Goal: Information Seeking & Learning: Learn about a topic

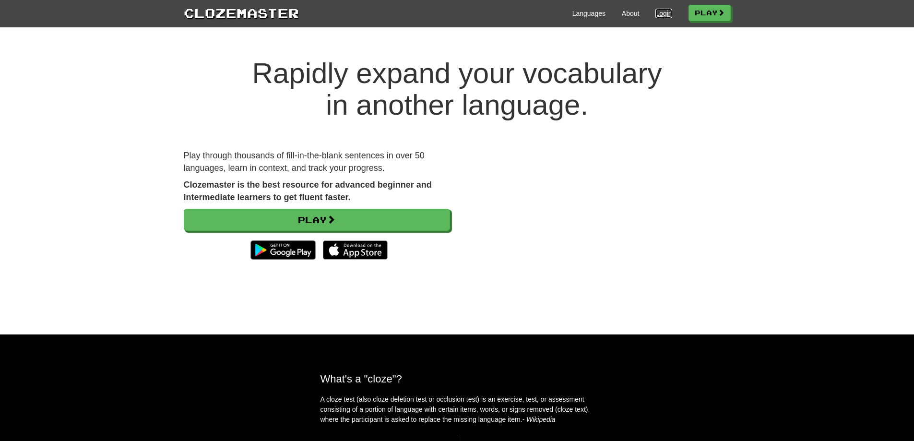
click at [661, 16] on link "Login" at bounding box center [663, 14] width 16 height 10
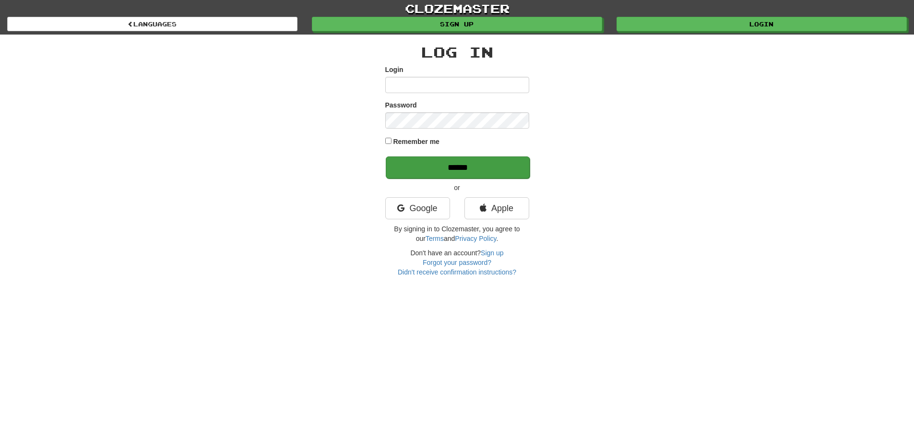
type input "**********"
click at [410, 171] on input "******" at bounding box center [458, 167] width 144 height 22
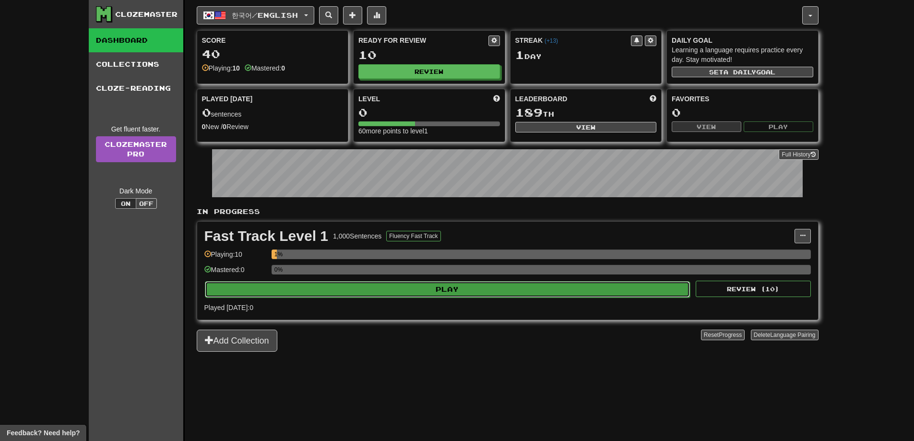
click at [530, 293] on button "Play" at bounding box center [448, 289] width 486 height 16
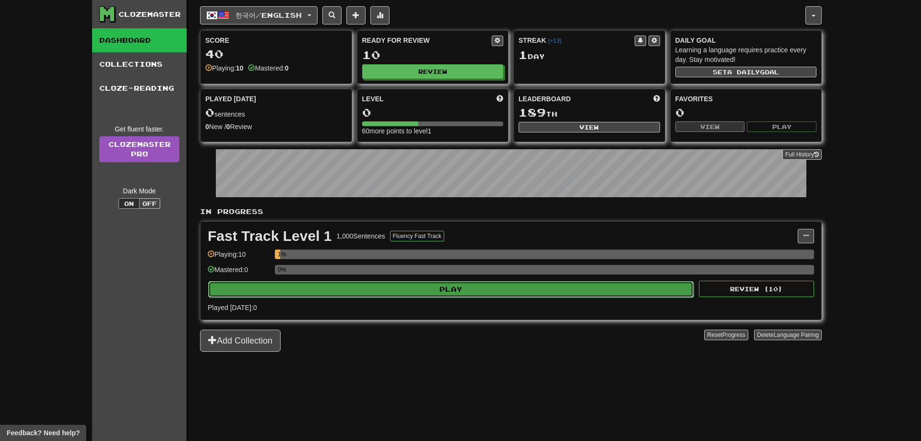
select select "**"
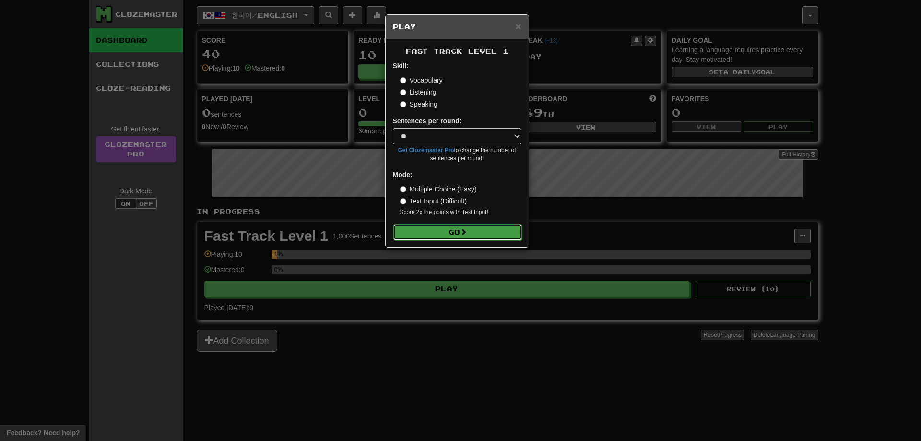
click at [473, 230] on button "Go" at bounding box center [457, 232] width 129 height 16
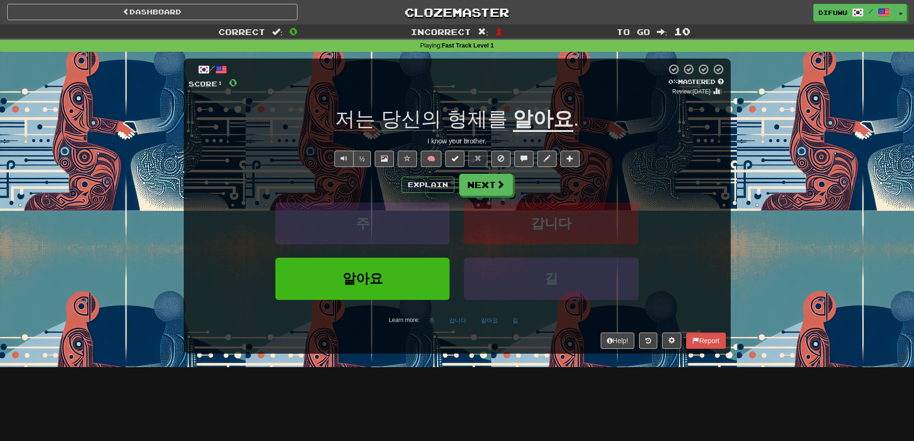
click at [381, 117] on span "저는" at bounding box center [411, 118] width 60 height 23
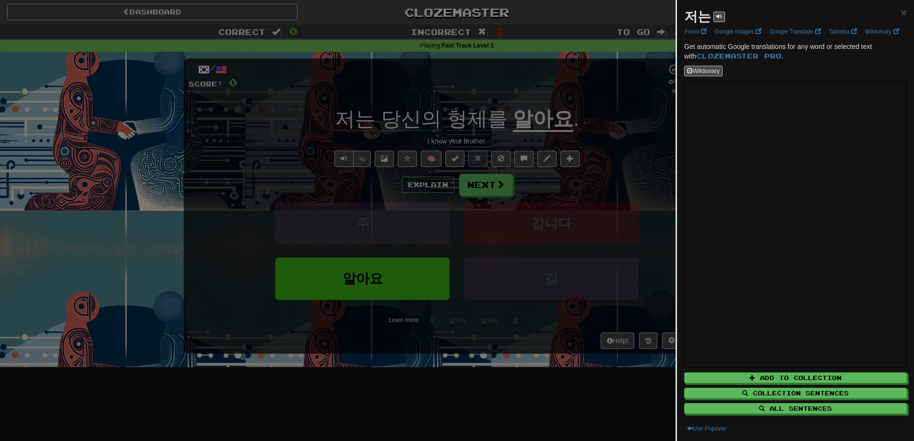
click at [424, 121] on div at bounding box center [457, 220] width 914 height 441
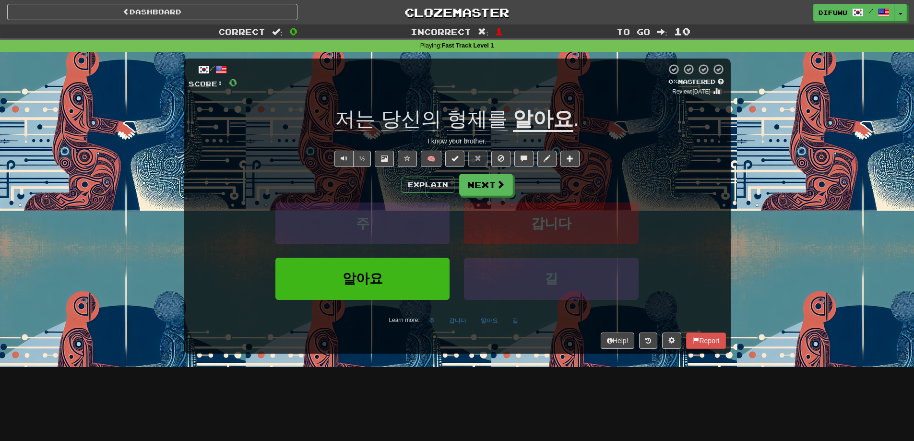
click at [447, 120] on span "당신의" at bounding box center [477, 118] width 60 height 23
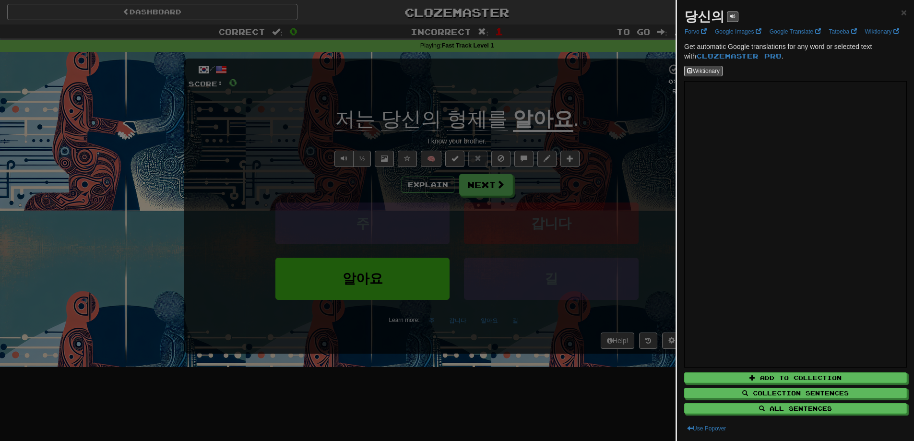
click at [349, 143] on div at bounding box center [457, 220] width 914 height 441
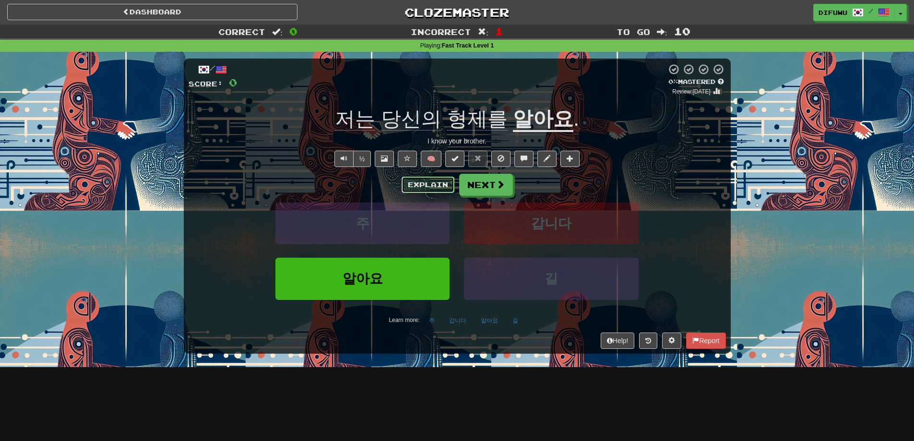
click at [429, 190] on button "Explain" at bounding box center [428, 185] width 53 height 16
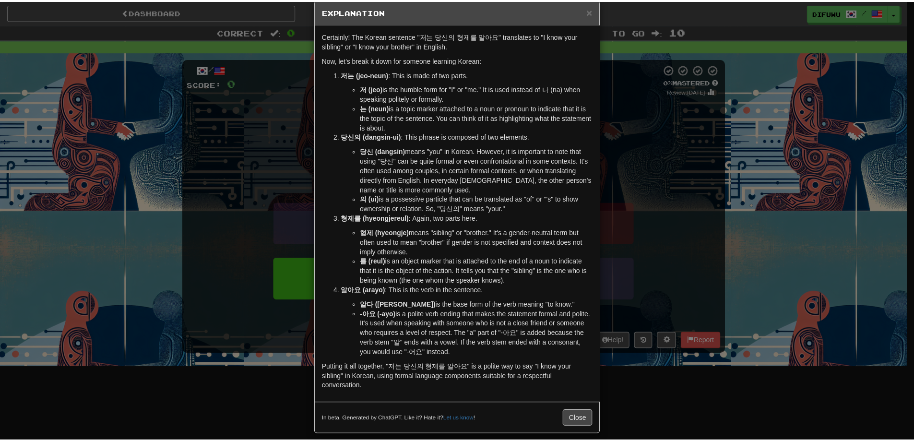
scroll to position [24, 0]
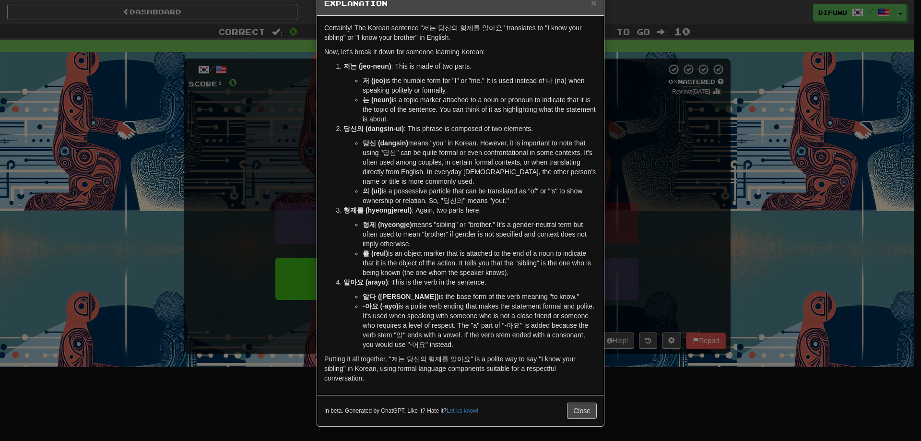
click at [651, 405] on div "× Explanation Certainly! The Korean sentence "저는 당신의 형제를 알아요" translates to "I …" at bounding box center [460, 220] width 921 height 441
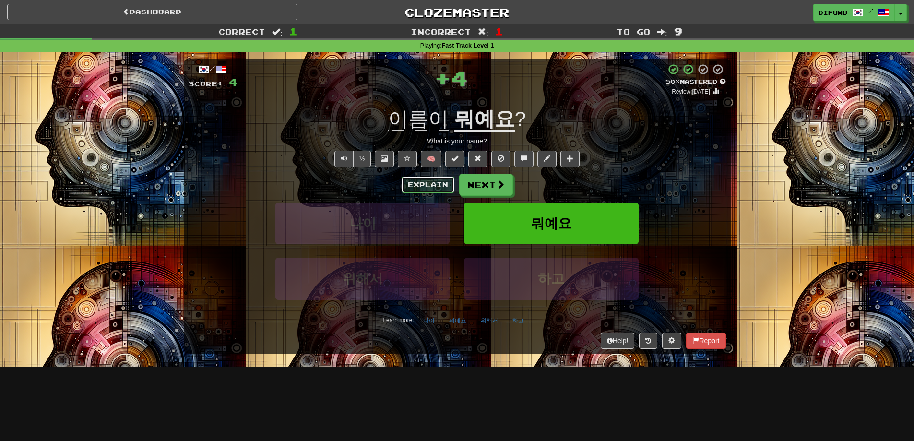
click at [412, 180] on button "Explain" at bounding box center [428, 185] width 53 height 16
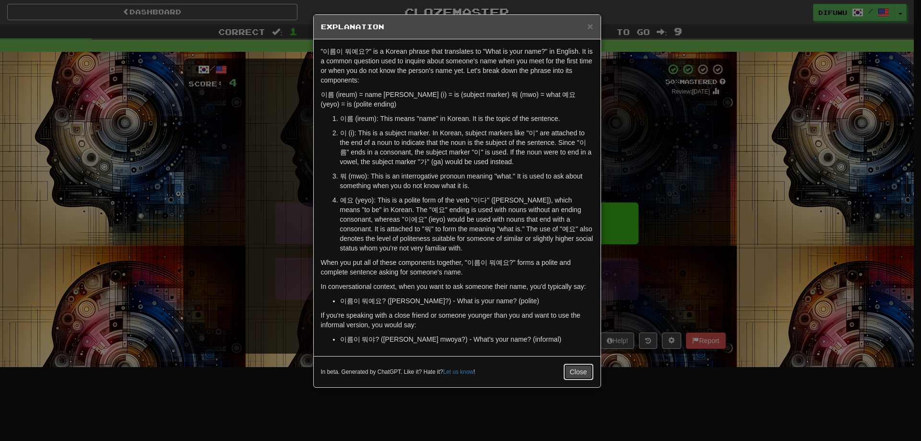
click at [582, 378] on button "Close" at bounding box center [579, 372] width 30 height 16
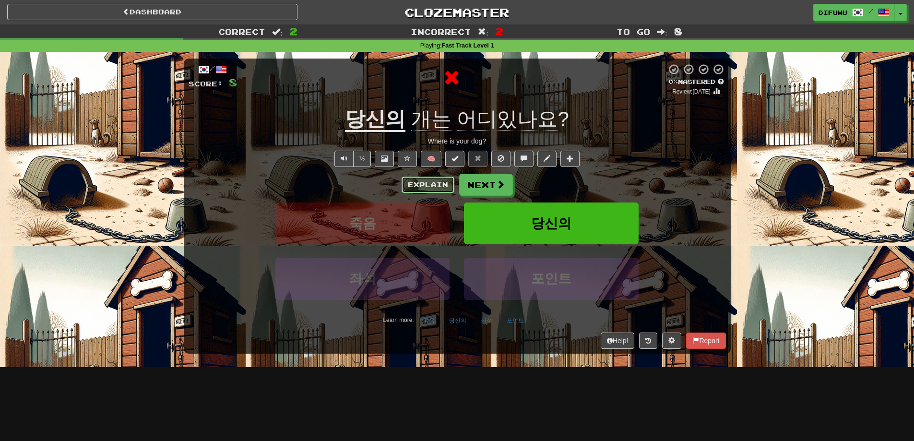
click at [425, 186] on button "Explain" at bounding box center [428, 185] width 53 height 16
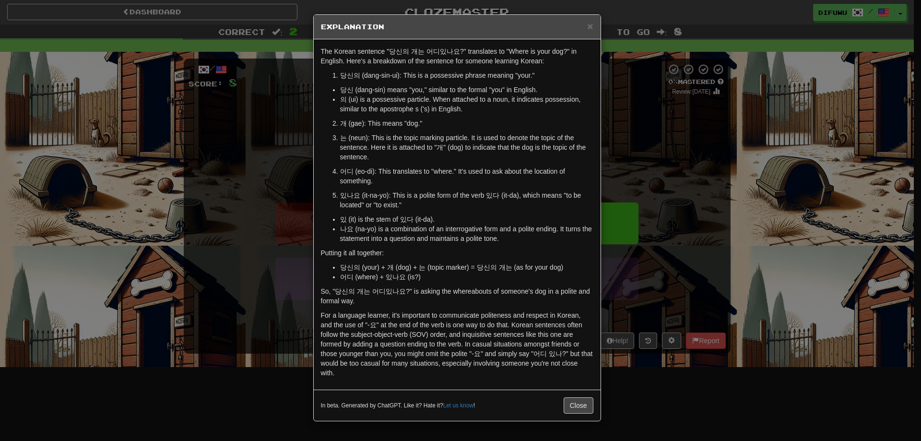
click at [665, 440] on div "× Explanation The Korean sentence "당신의 개는 어디있나요?" translates to "Where is your …" at bounding box center [460, 220] width 921 height 441
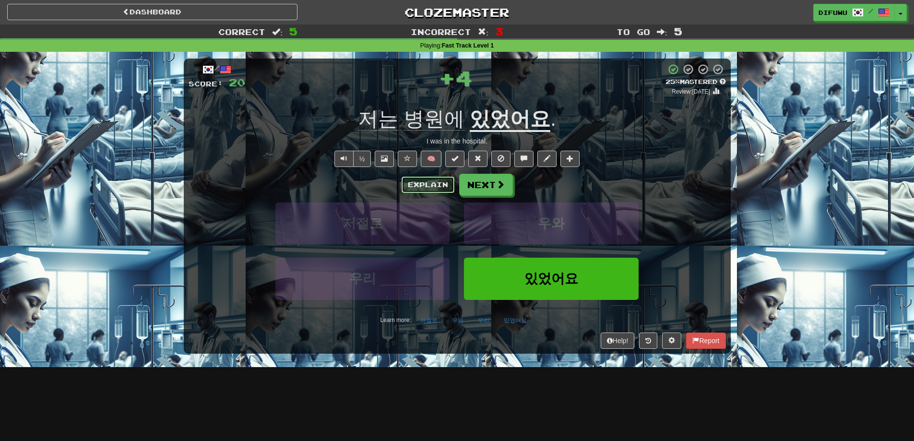
click at [410, 185] on button "Explain" at bounding box center [428, 185] width 53 height 16
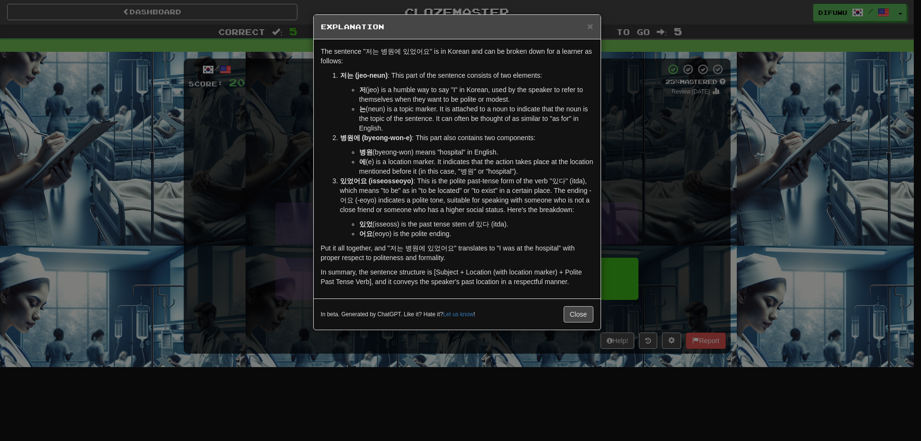
click at [703, 273] on div "× Explanation The sentence "저는 병원에 있었어요" is in Korean and can be broken down fo…" at bounding box center [460, 220] width 921 height 441
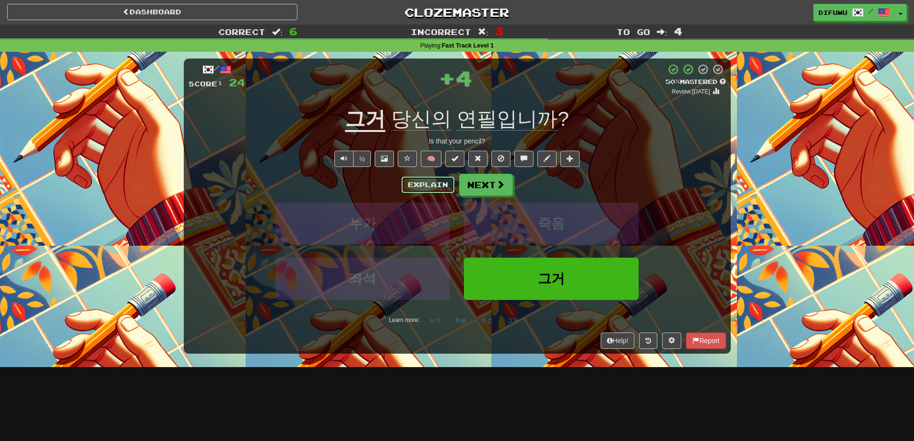
click at [421, 188] on button "Explain" at bounding box center [428, 185] width 53 height 16
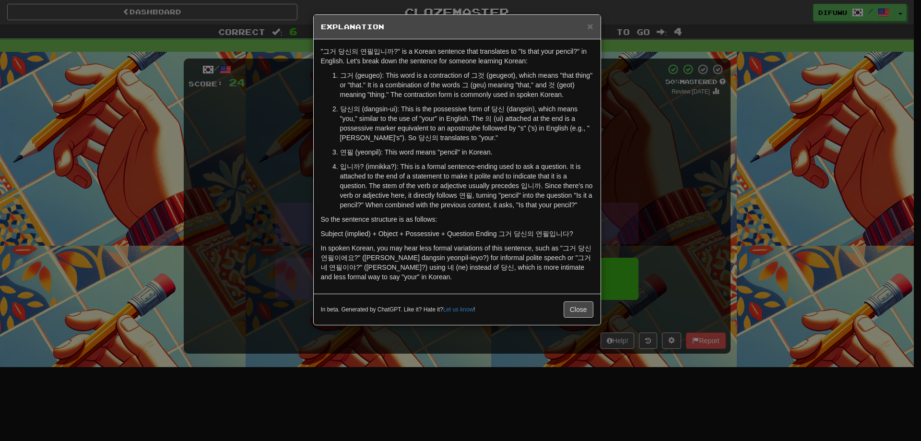
click at [689, 199] on div "× Explanation "그거 당신의 연필입니까?" is a Korean sentence that translates to "Is that …" at bounding box center [460, 220] width 921 height 441
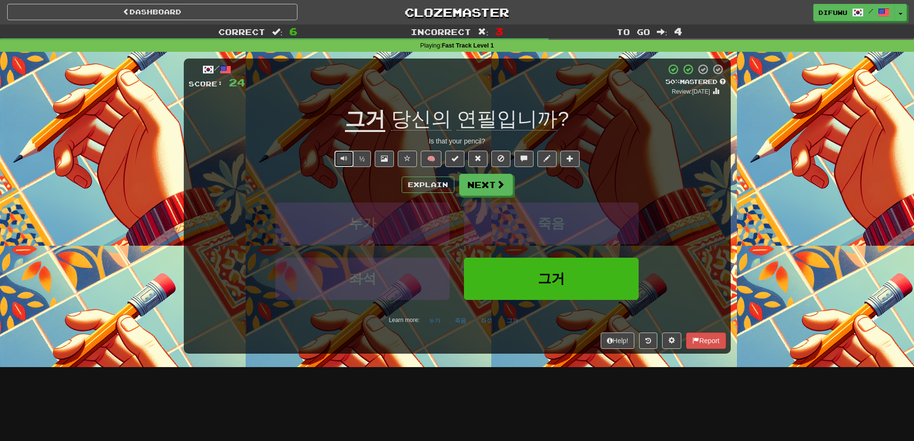
click at [338, 158] on button "Text-to-speech controls" at bounding box center [343, 159] width 19 height 16
click at [433, 188] on button "Explain" at bounding box center [428, 185] width 53 height 16
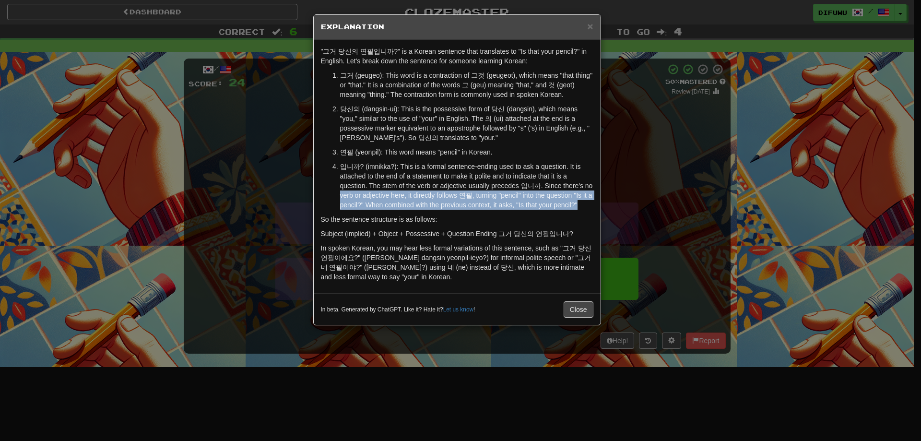
drag, startPoint x: 675, startPoint y: 198, endPoint x: 676, endPoint y: 205, distance: 6.8
click at [676, 205] on div "× Explanation "그거 당신의 연필입니까?" is a Korean sentence that translates to "Is that …" at bounding box center [460, 220] width 921 height 441
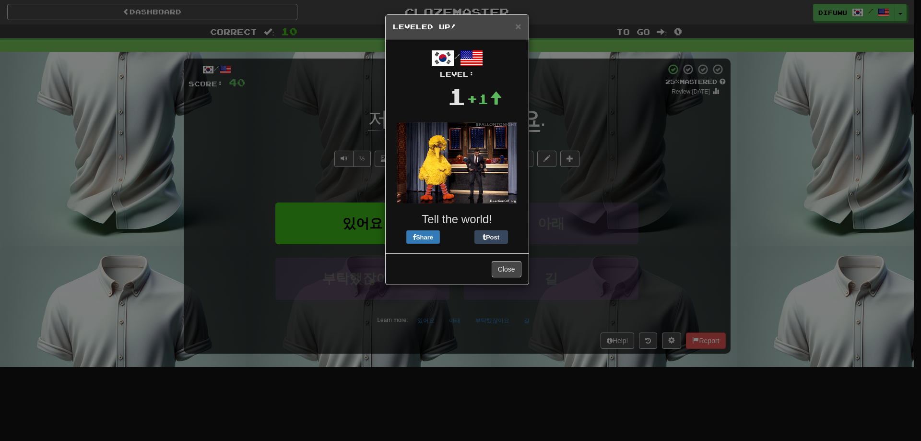
click at [679, 246] on div "× Leveled Up! / Level: 1 +1 Tell the world! Share Post Close" at bounding box center [460, 220] width 921 height 441
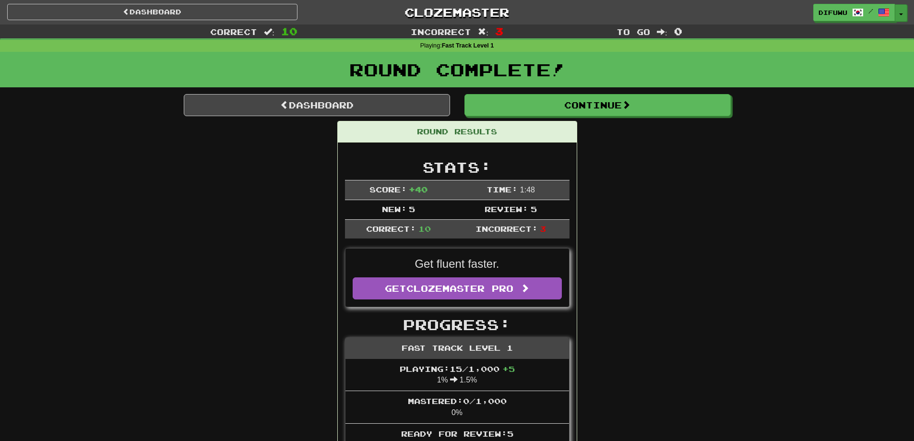
click at [902, 7] on button "Toggle Dropdown" at bounding box center [901, 12] width 12 height 17
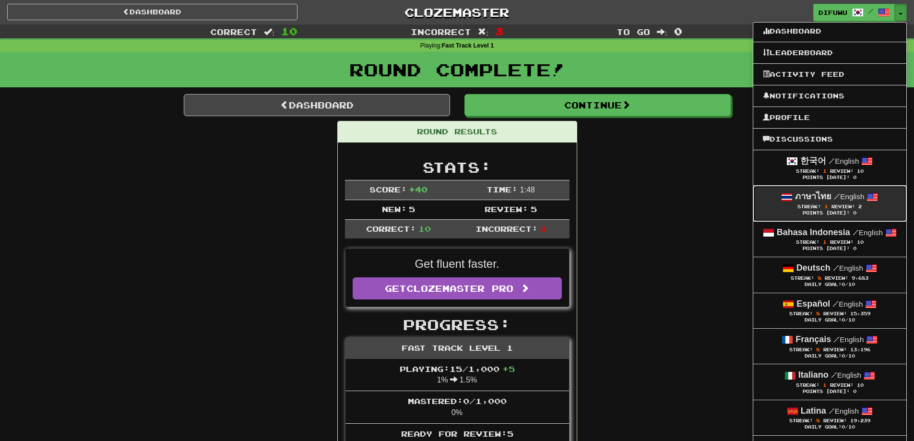
click at [841, 205] on span "Review:" at bounding box center [844, 206] width 24 height 5
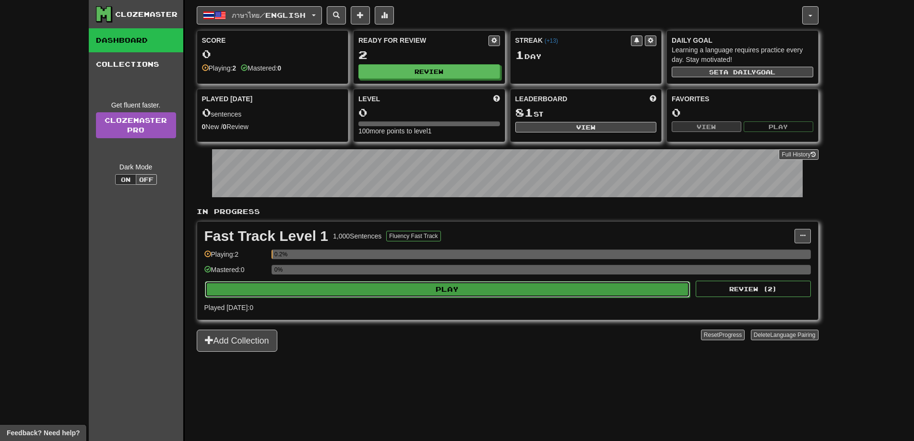
click at [511, 292] on button "Play" at bounding box center [448, 289] width 486 height 16
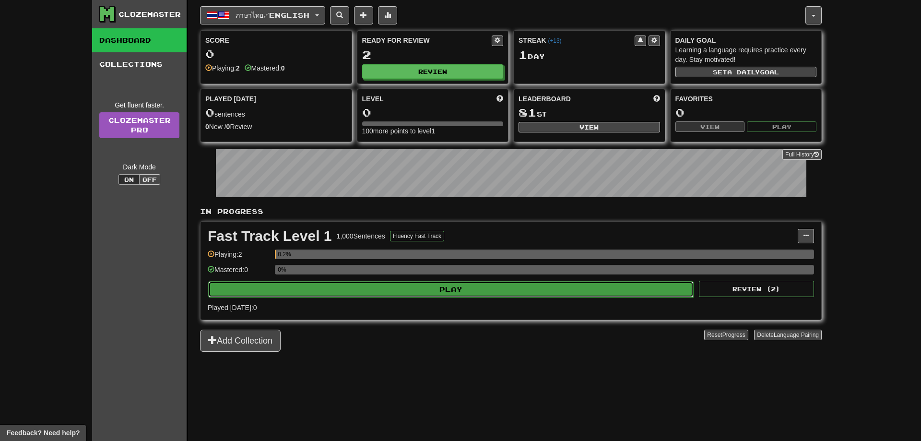
select select "**"
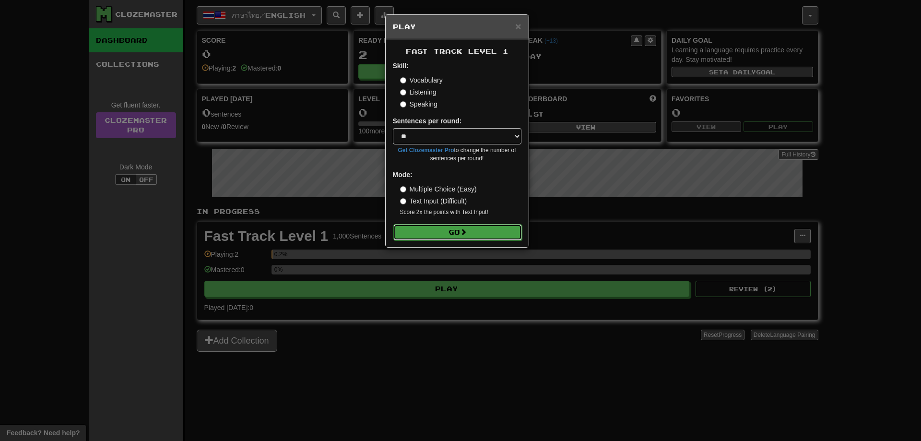
click at [446, 226] on button "Go" at bounding box center [457, 232] width 129 height 16
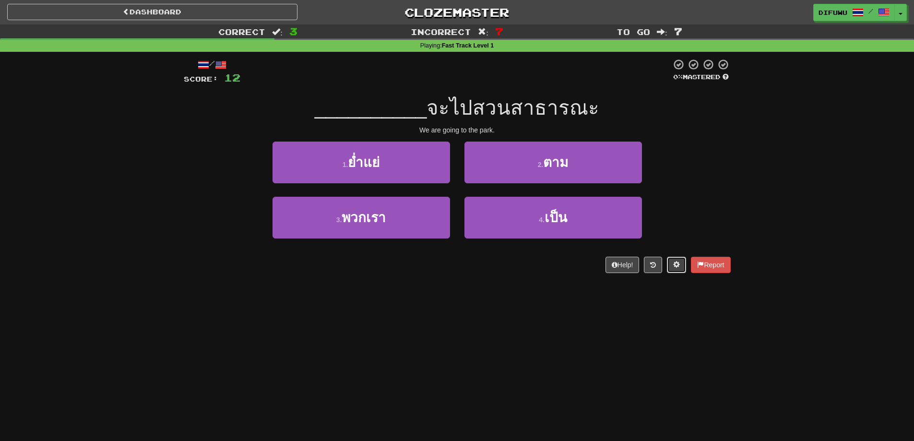
click at [677, 262] on span at bounding box center [676, 264] width 7 height 7
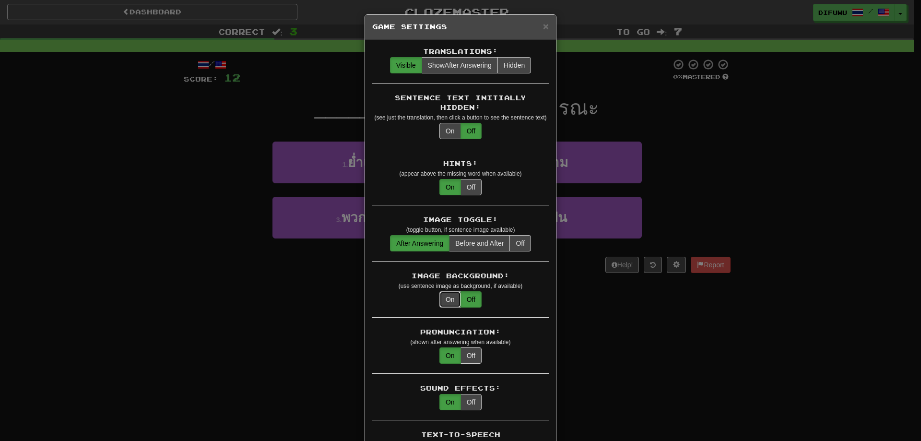
click at [444, 291] on button "On" at bounding box center [451, 299] width 22 height 16
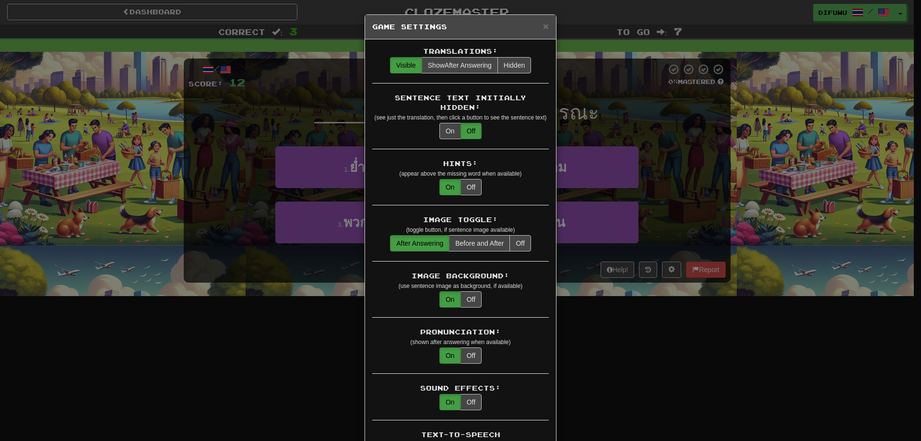
click at [624, 387] on div "× Game Settings Translations: Visible Show After Answering Hidden Sentence Text…" at bounding box center [460, 220] width 921 height 441
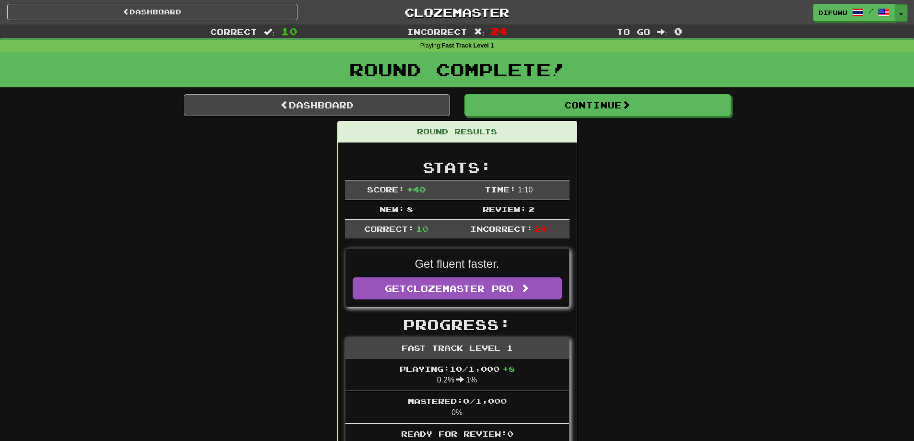
click at [902, 13] on span "button" at bounding box center [901, 14] width 4 height 2
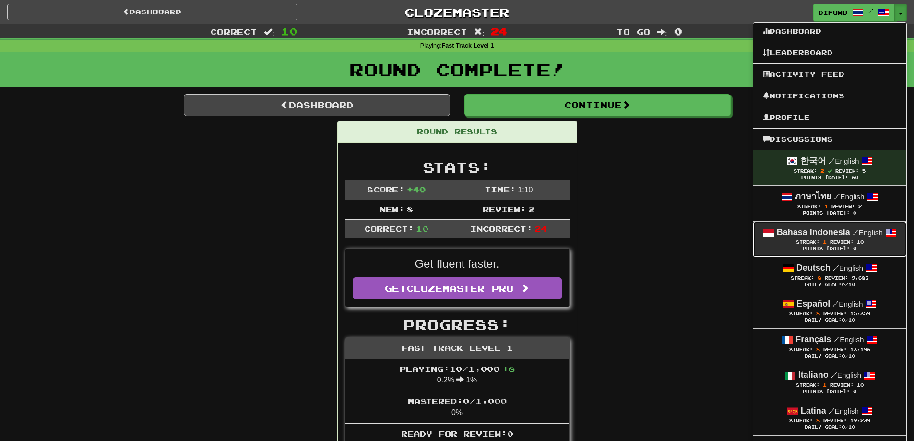
click at [787, 234] on strong "Bahasa Indonesia" at bounding box center [813, 232] width 73 height 10
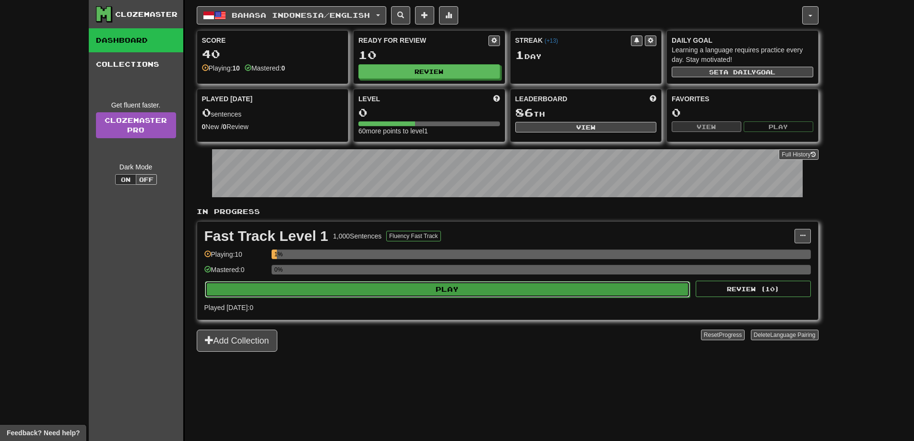
click at [496, 295] on button "Play" at bounding box center [448, 289] width 486 height 16
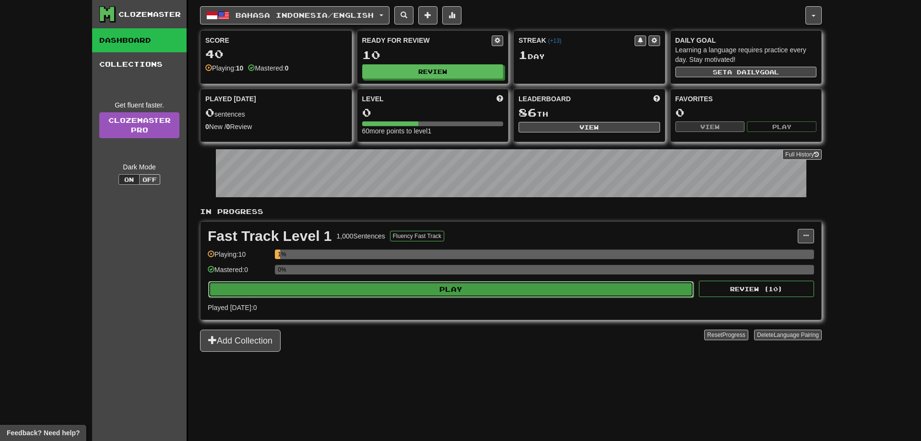
select select "**"
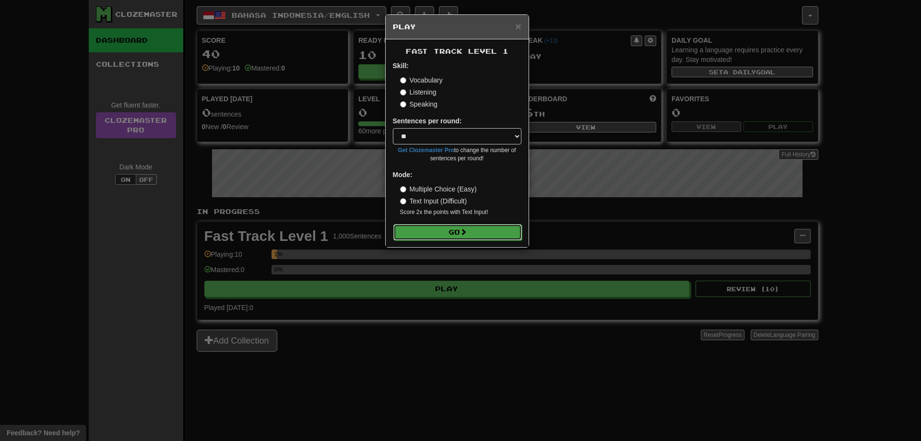
click at [417, 230] on button "Go" at bounding box center [457, 232] width 129 height 16
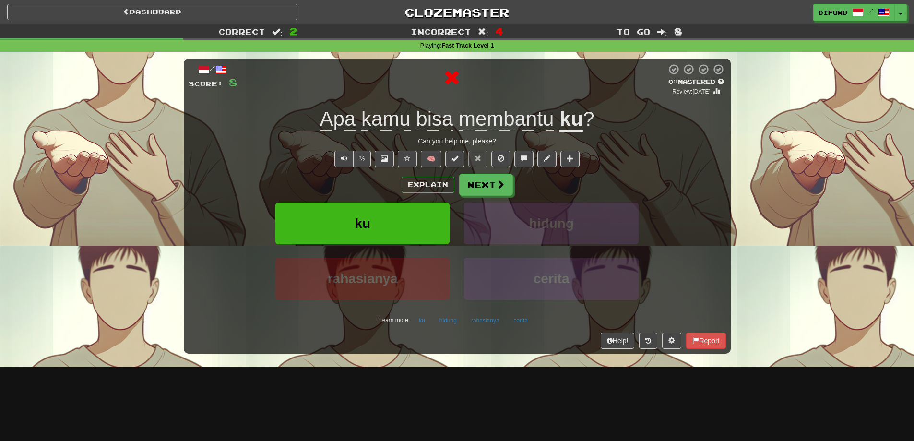
click at [425, 175] on div "Explain Next" at bounding box center [457, 185] width 537 height 22
click at [423, 178] on button "Explain" at bounding box center [428, 185] width 53 height 16
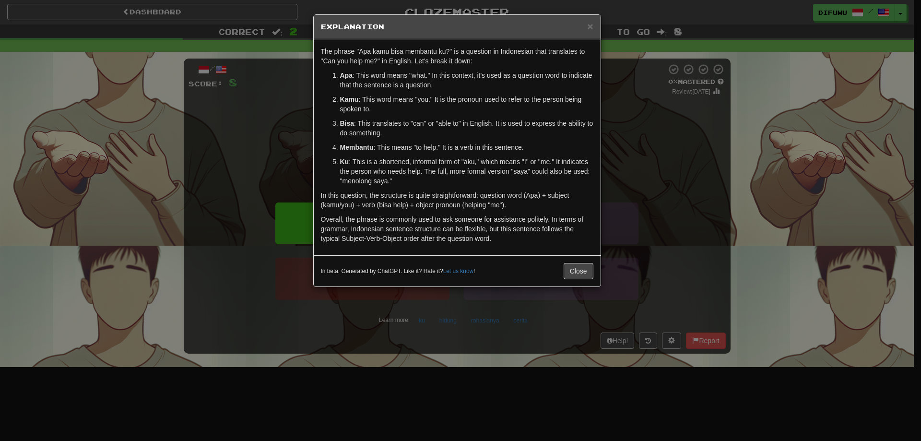
click at [644, 247] on div "× Explanation The phrase "Apa kamu bisa membantu ku?" is a question in Indonesi…" at bounding box center [460, 220] width 921 height 441
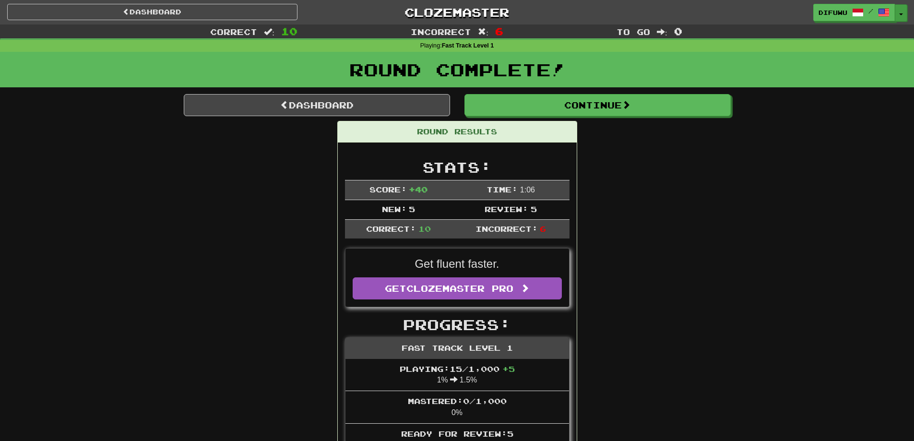
click at [904, 14] on button "Toggle Dropdown" at bounding box center [901, 12] width 12 height 17
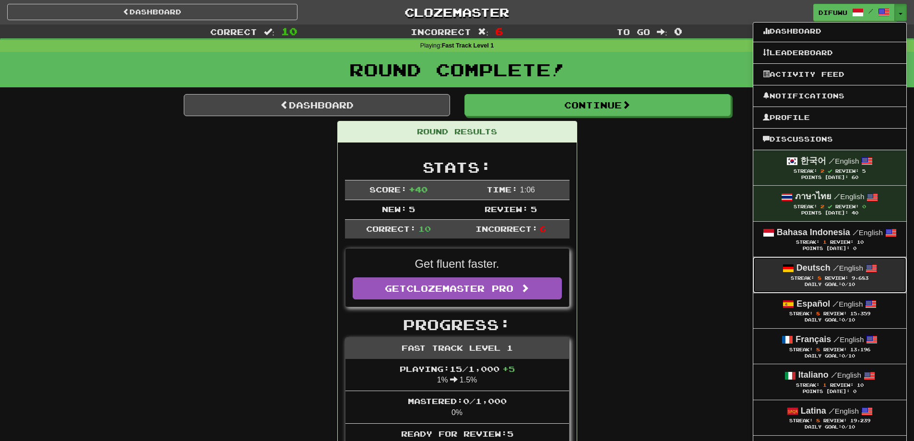
click at [865, 277] on span "9,683" at bounding box center [860, 277] width 17 height 5
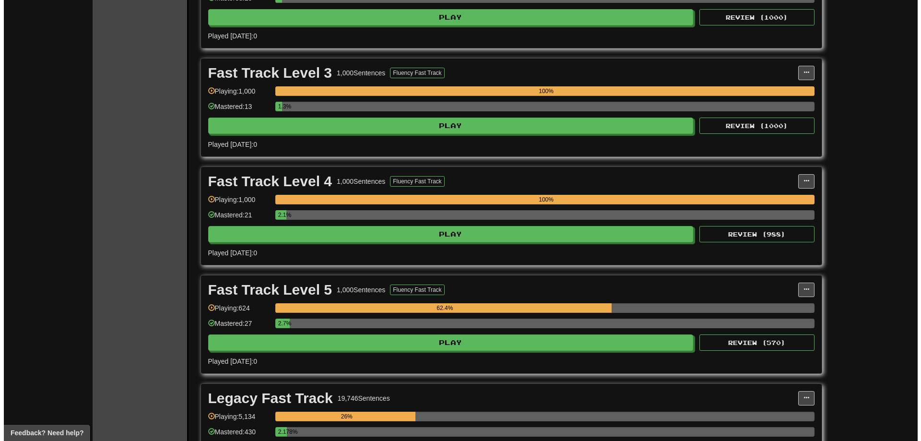
scroll to position [528, 0]
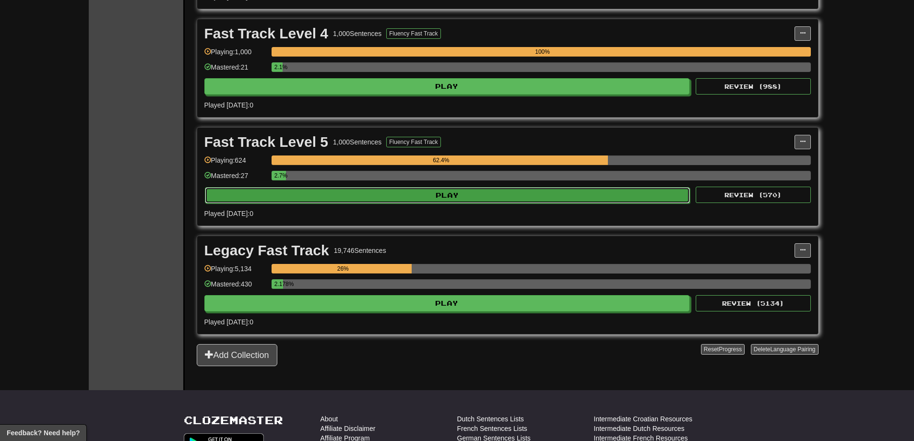
click at [524, 196] on button "Play" at bounding box center [448, 195] width 486 height 16
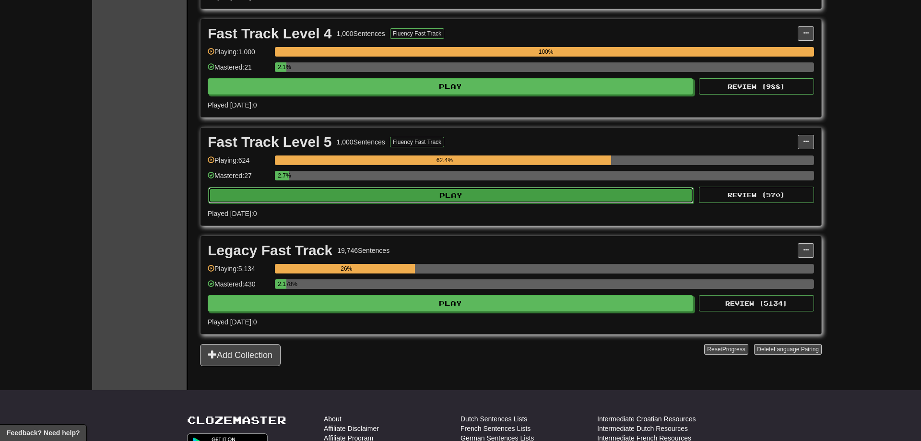
select select "**"
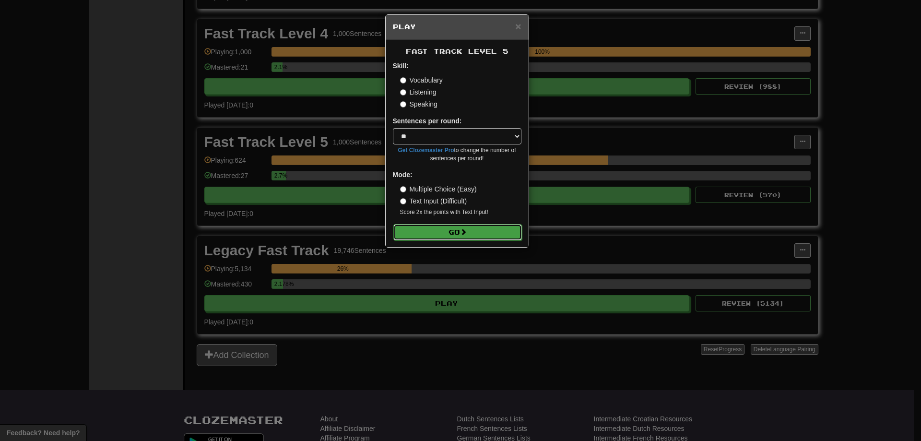
click at [427, 230] on button "Go" at bounding box center [457, 232] width 129 height 16
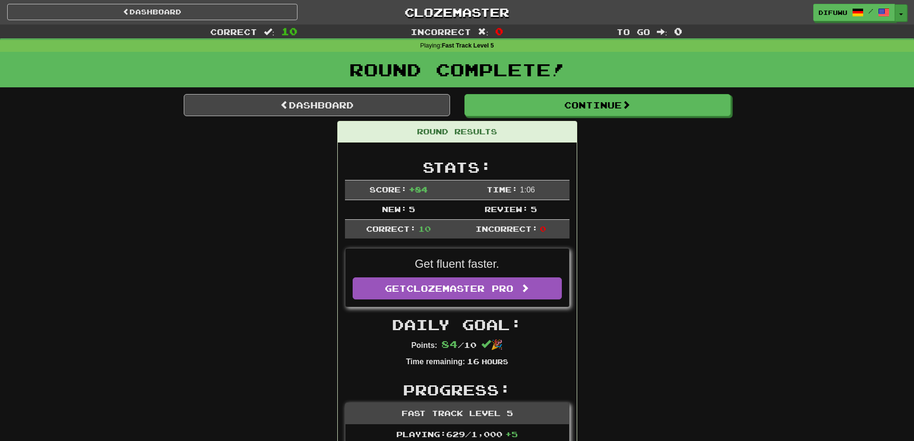
click at [905, 13] on button "Toggle Dropdown" at bounding box center [901, 12] width 12 height 17
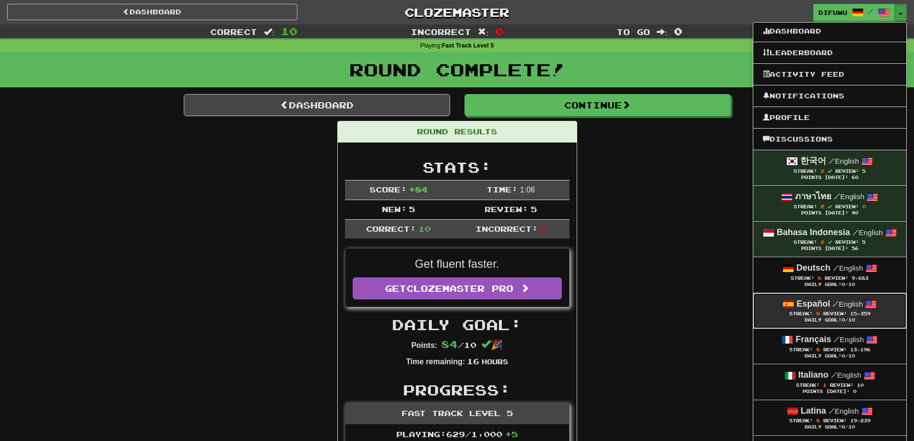
click at [799, 301] on strong "Español" at bounding box center [814, 304] width 34 height 10
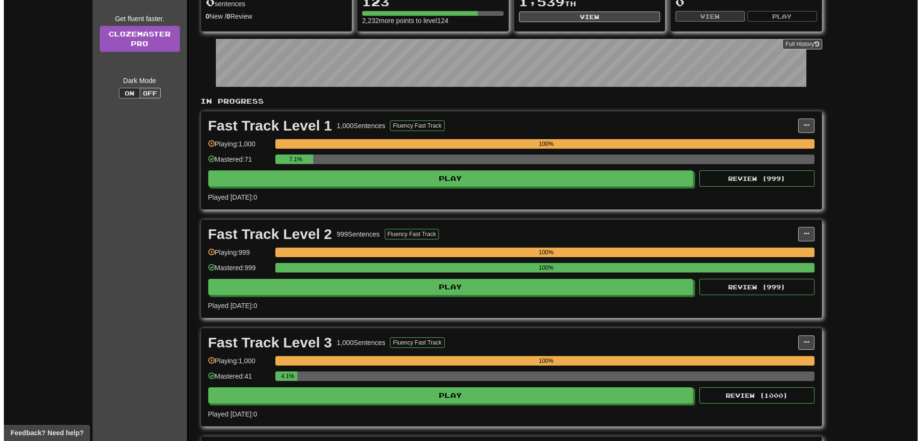
scroll to position [336, 0]
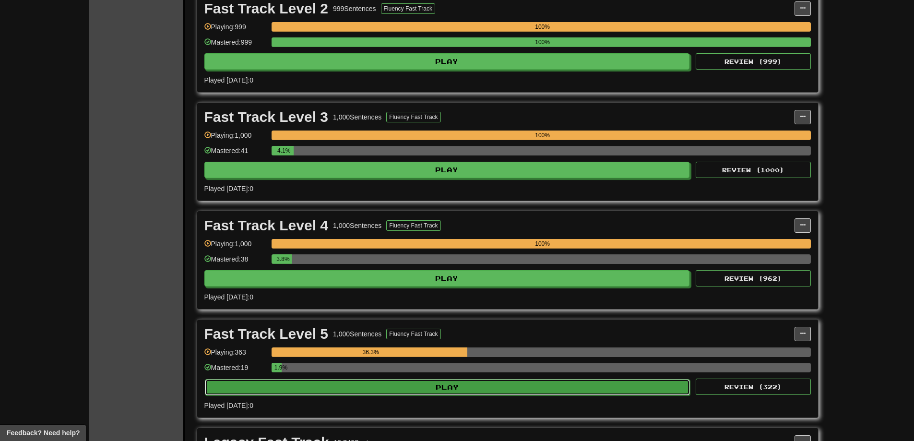
click at [524, 386] on button "Play" at bounding box center [448, 387] width 486 height 16
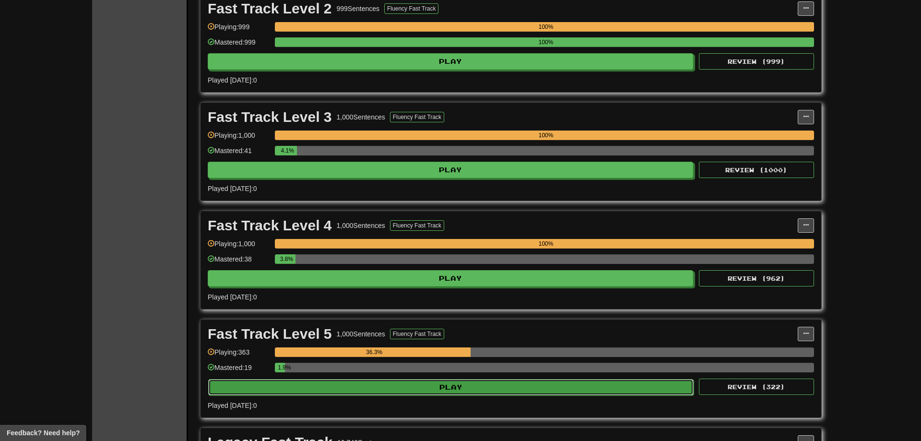
select select "**"
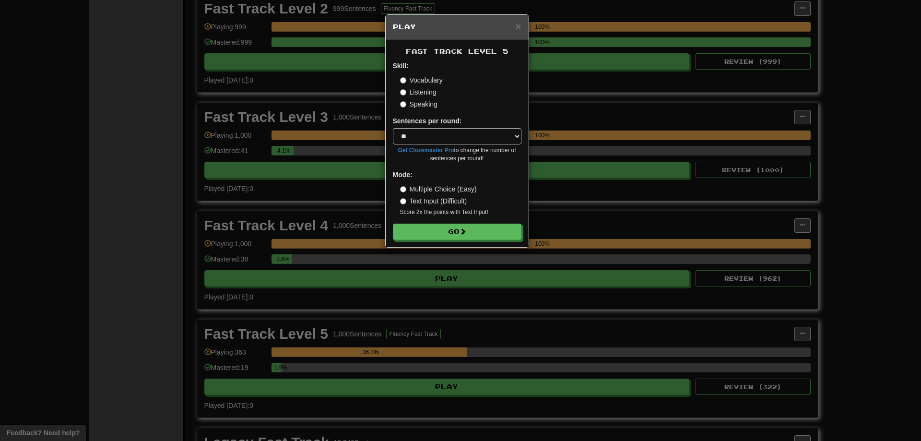
click at [419, 223] on form "Skill: Vocabulary Listening Speaking Sentences per round: * ** ** ** ** ** *** …" at bounding box center [457, 150] width 129 height 179
click at [421, 226] on button "Go" at bounding box center [457, 232] width 129 height 16
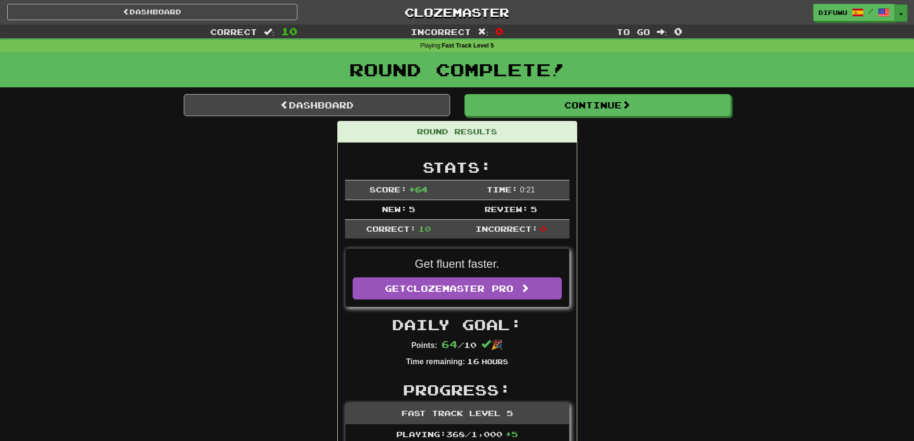
click at [906, 13] on button "Toggle Dropdown" at bounding box center [901, 12] width 12 height 17
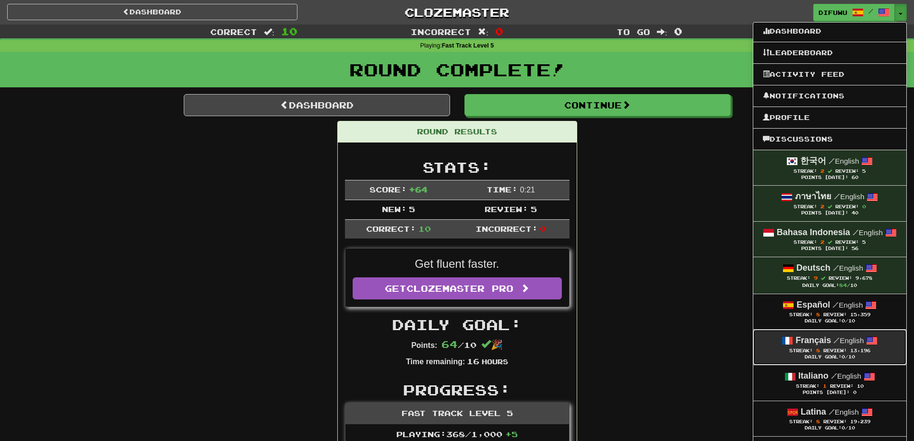
click at [812, 349] on span "Streak: 8" at bounding box center [806, 350] width 34 height 5
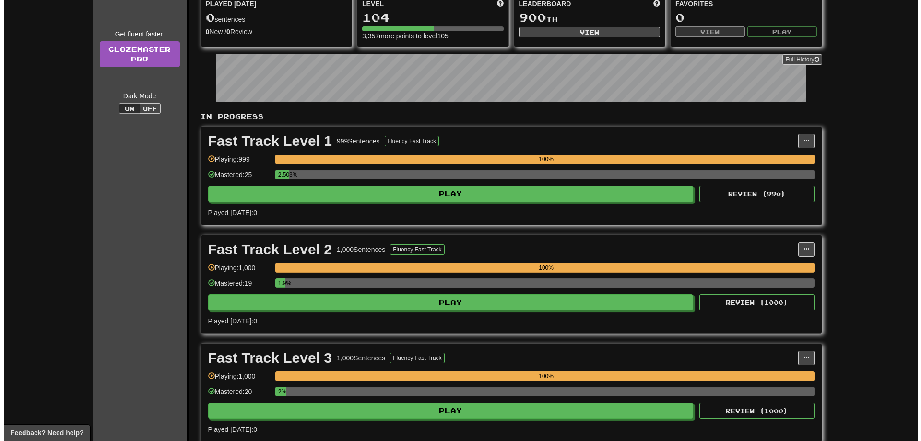
scroll to position [336, 0]
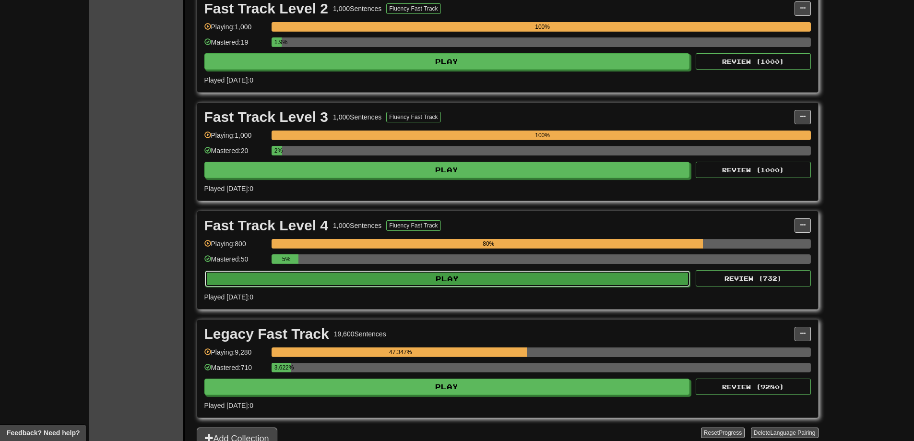
click at [595, 282] on button "Play" at bounding box center [448, 279] width 486 height 16
select select "**"
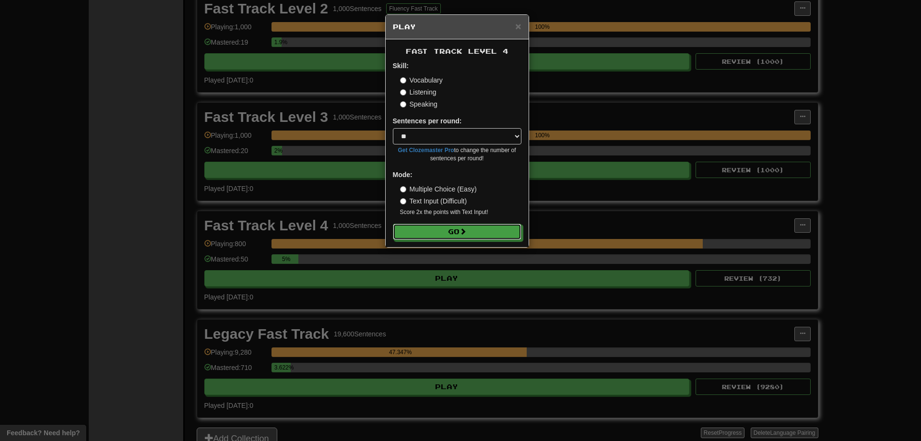
click at [460, 238] on button "Go" at bounding box center [457, 232] width 129 height 16
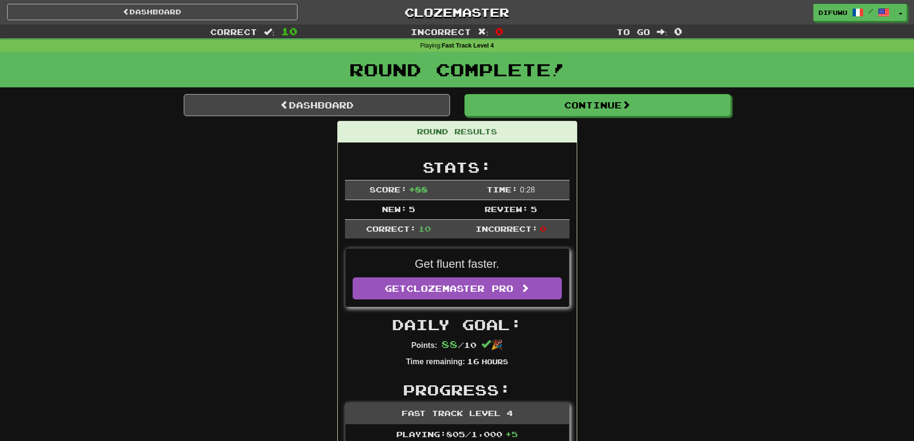
click at [909, 16] on div "difuwu / Toggle Dropdown Dashboard Leaderboard Activity Feed Notifications Prof…" at bounding box center [761, 12] width 305 height 17
click at [903, 17] on button "Toggle Dropdown" at bounding box center [901, 12] width 12 height 17
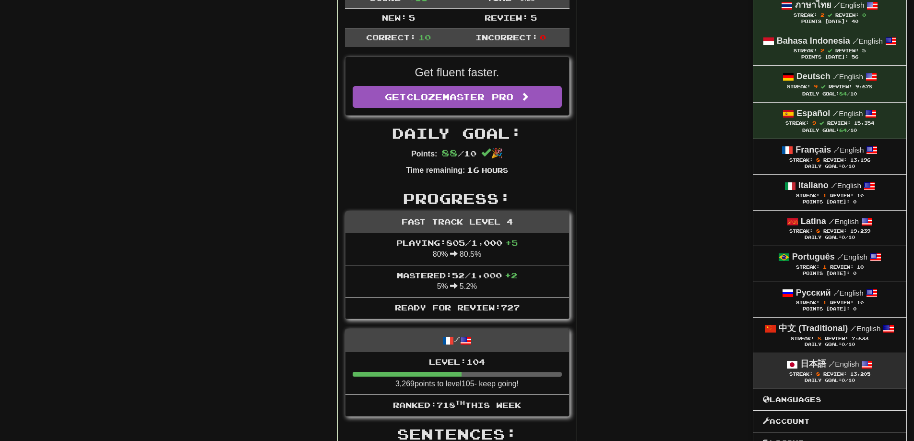
scroll to position [192, 0]
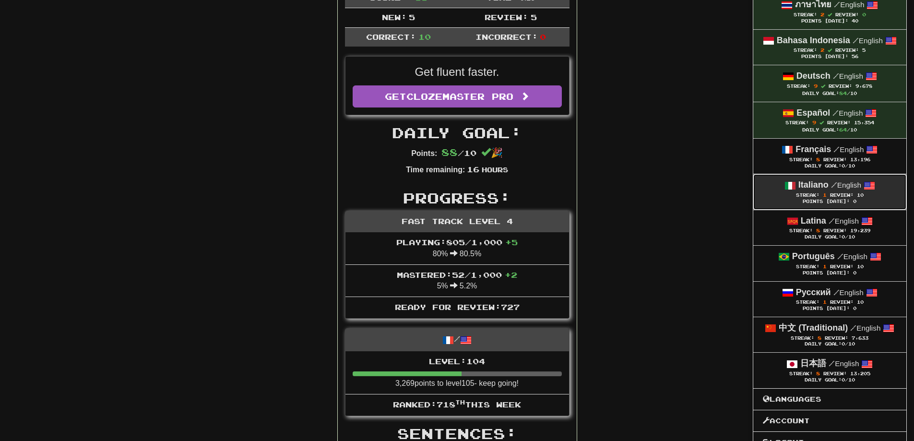
click at [810, 191] on div "Italiano / English" at bounding box center [830, 185] width 134 height 12
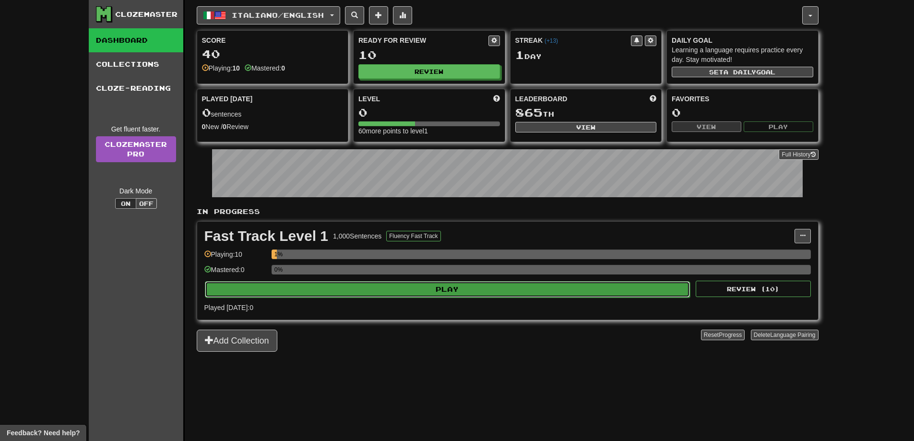
click at [545, 282] on button "Play" at bounding box center [448, 289] width 486 height 16
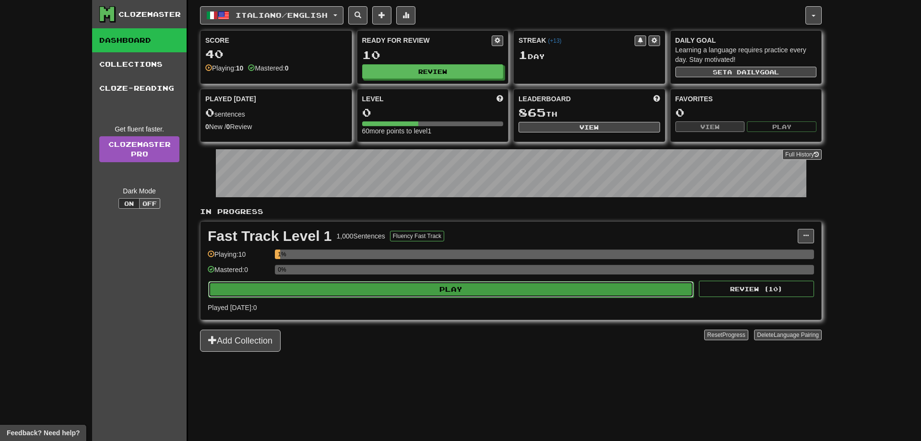
select select "**"
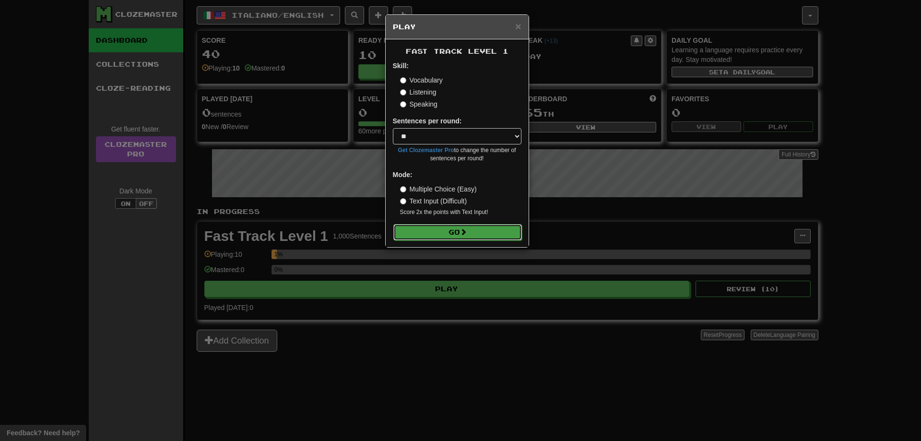
click at [444, 231] on button "Go" at bounding box center [457, 232] width 129 height 16
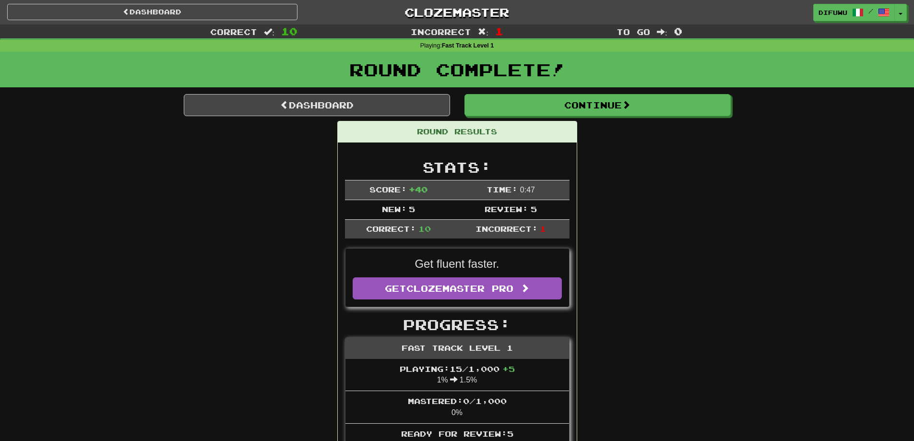
click at [907, 15] on div "difuwu / Toggle Dropdown Dashboard Leaderboard Activity Feed Notifications Prof…" at bounding box center [761, 12] width 305 height 17
click at [903, 14] on span "button" at bounding box center [901, 14] width 4 height 2
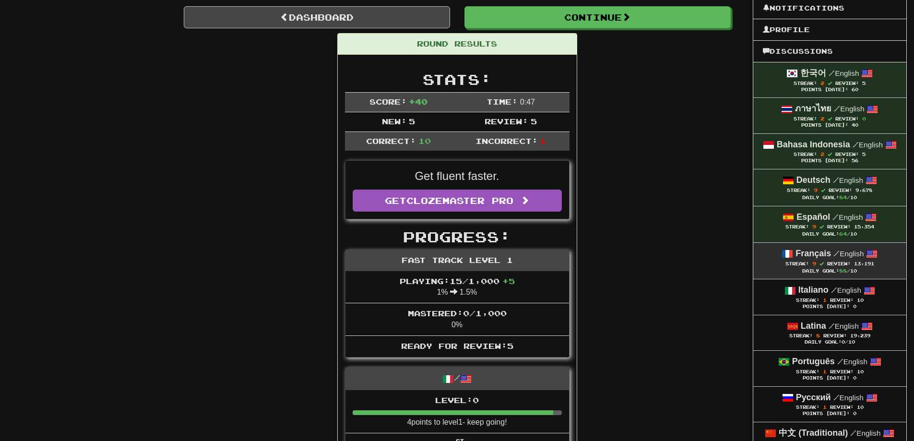
scroll to position [96, 0]
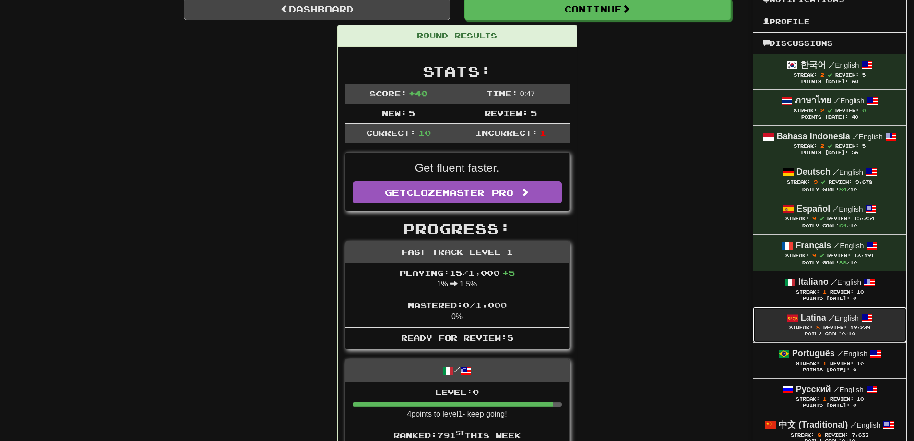
click at [862, 335] on div "Daily Goal: 0 /10" at bounding box center [830, 334] width 134 height 6
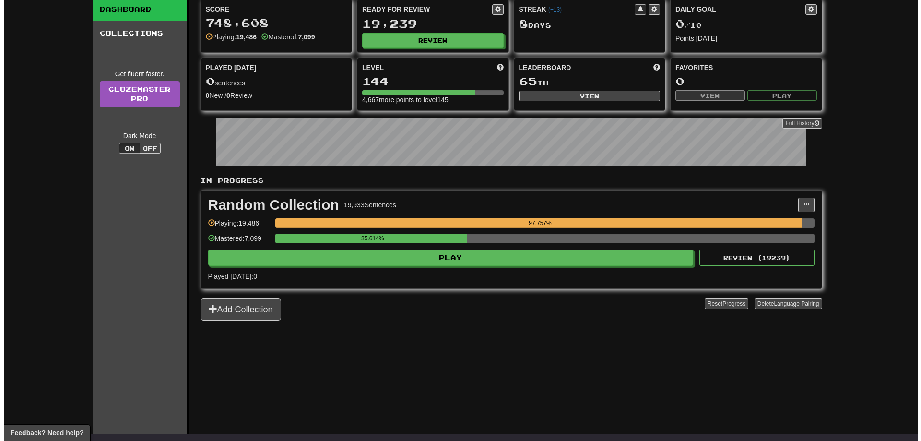
scroll to position [48, 0]
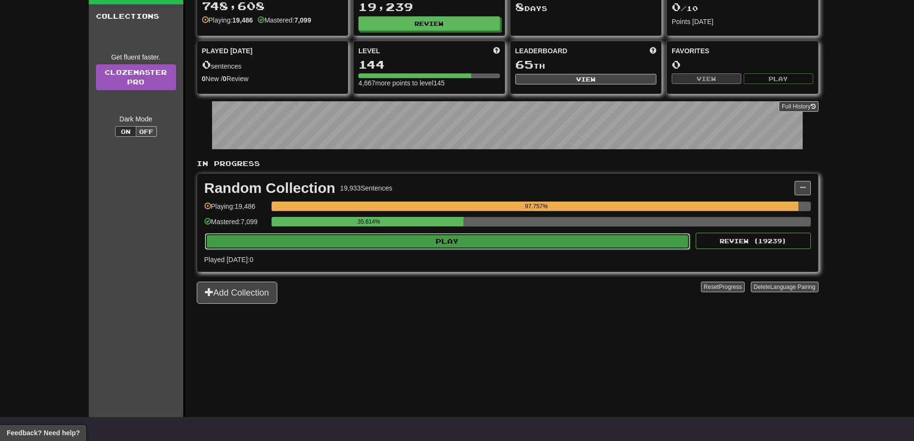
click at [381, 239] on button "Play" at bounding box center [448, 241] width 486 height 16
select select "**"
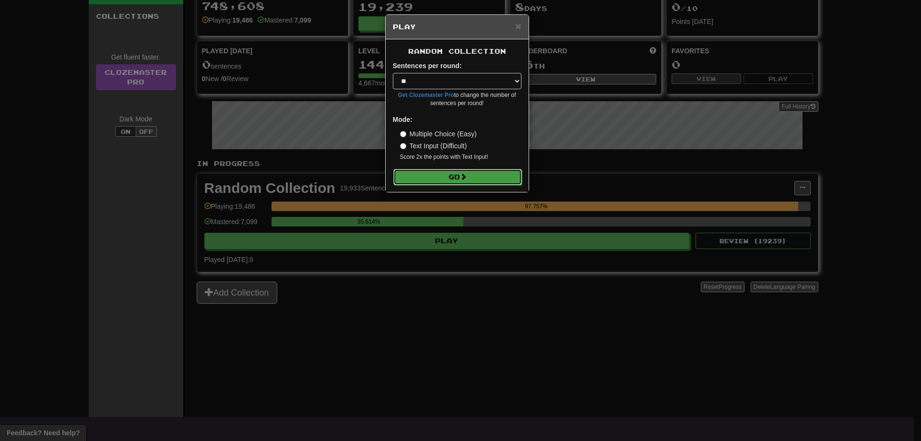
click at [448, 170] on button "Go" at bounding box center [457, 177] width 129 height 16
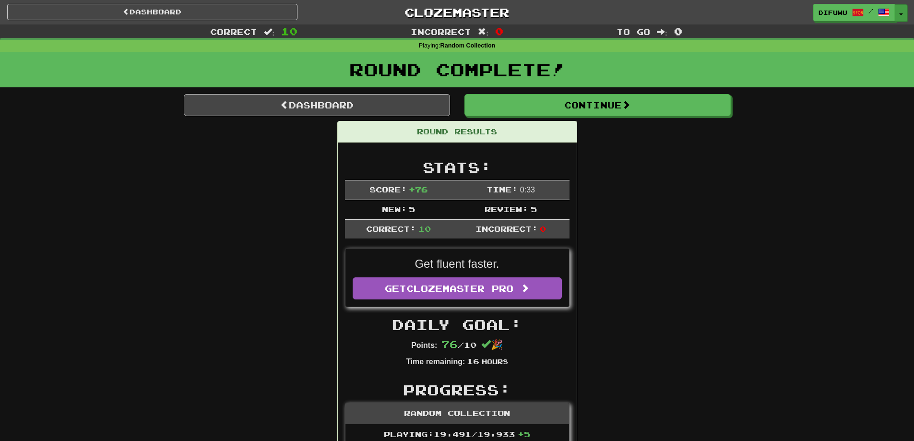
click at [901, 7] on button "Toggle Dropdown" at bounding box center [901, 12] width 12 height 17
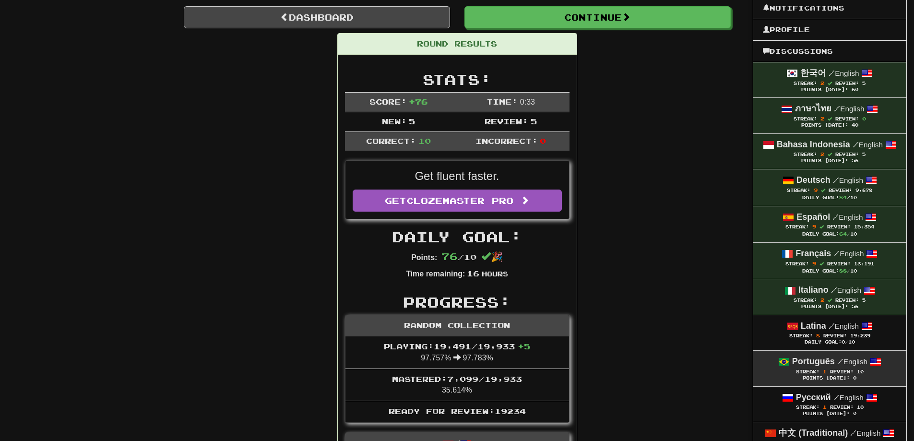
scroll to position [96, 0]
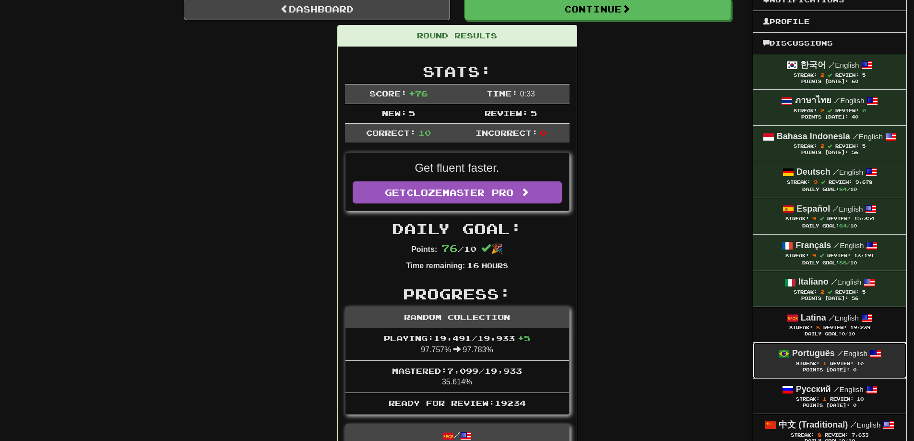
click at [812, 356] on strong "Português" at bounding box center [813, 353] width 43 height 10
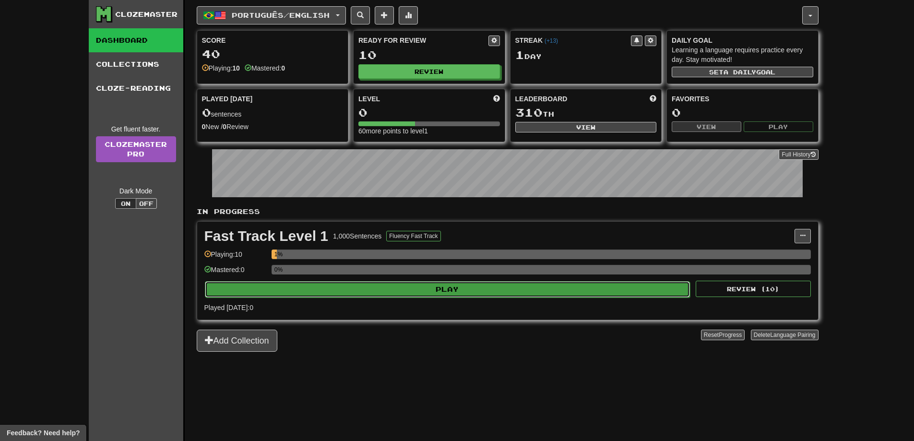
click at [585, 290] on button "Play" at bounding box center [448, 289] width 486 height 16
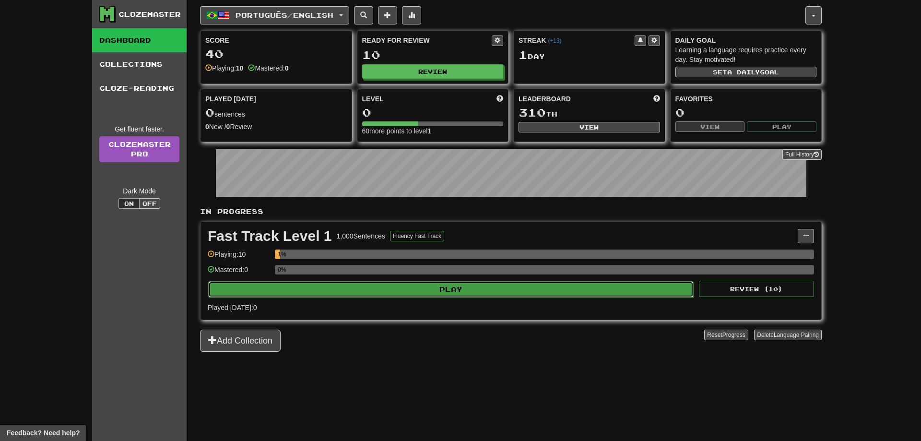
select select "**"
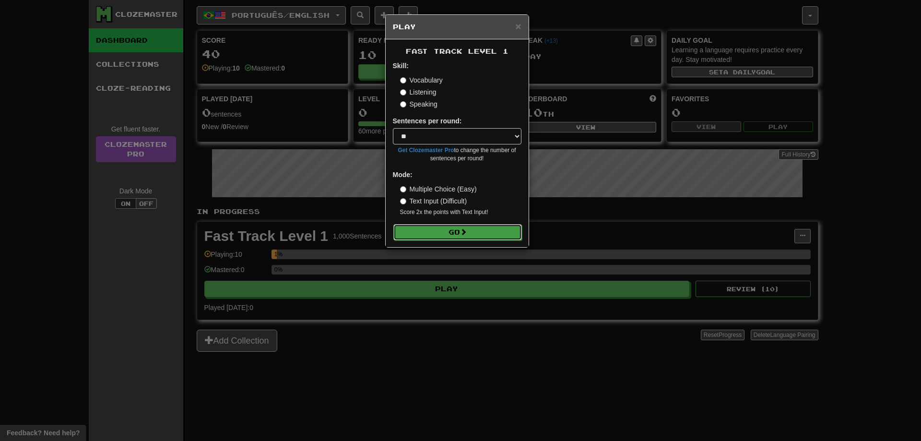
click at [448, 236] on button "Go" at bounding box center [457, 232] width 129 height 16
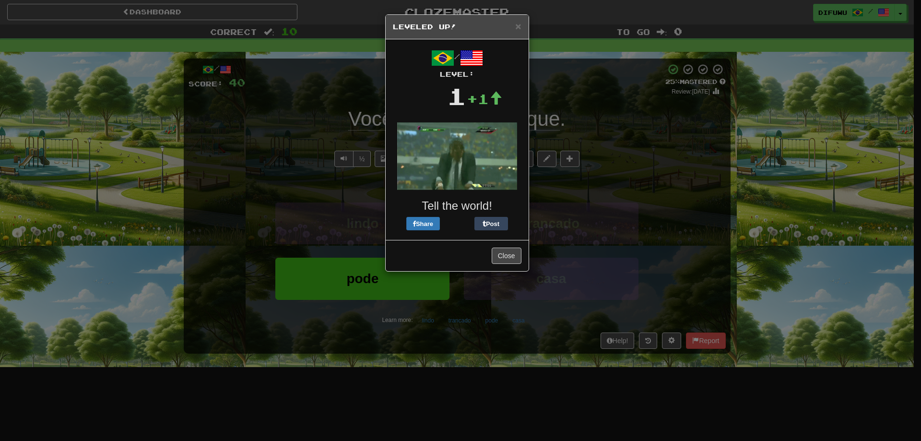
click at [687, 244] on div "× Leveled Up! / Level: 1 +1 Tell the world! Share Post Close" at bounding box center [460, 220] width 921 height 441
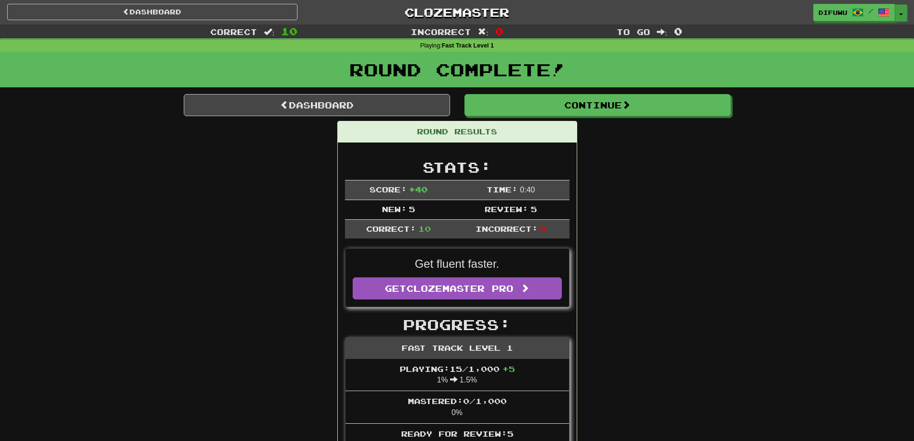
click at [905, 11] on button "Toggle Dropdown" at bounding box center [901, 12] width 12 height 17
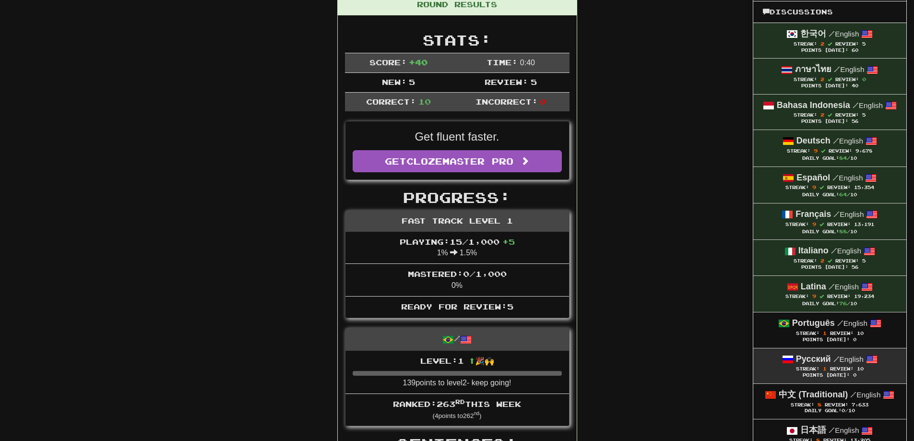
scroll to position [144, 0]
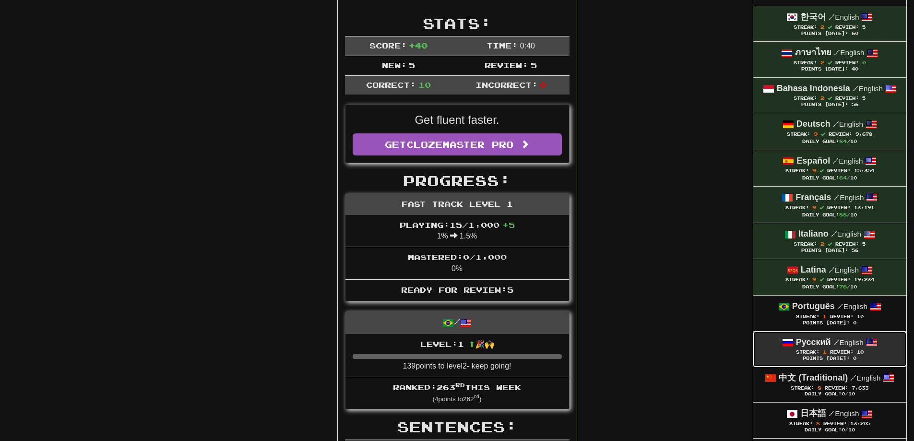
click at [838, 358] on div "Points Today: 0" at bounding box center [830, 359] width 134 height 6
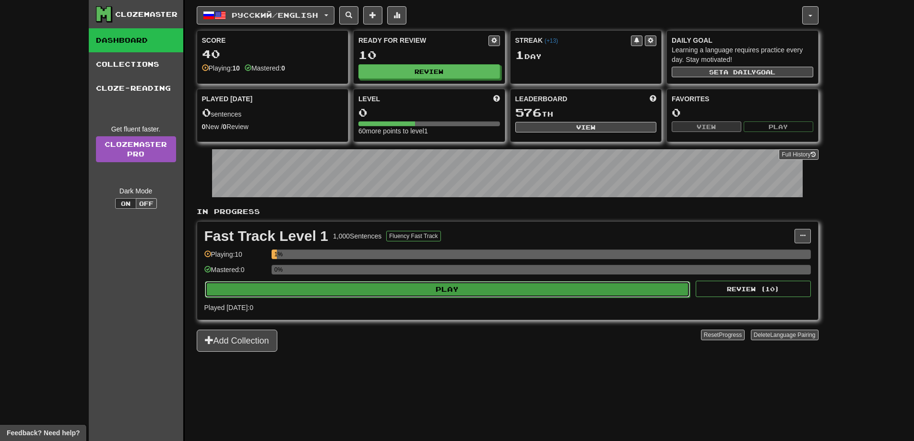
click at [566, 297] on button "Play" at bounding box center [448, 289] width 486 height 16
select select "**"
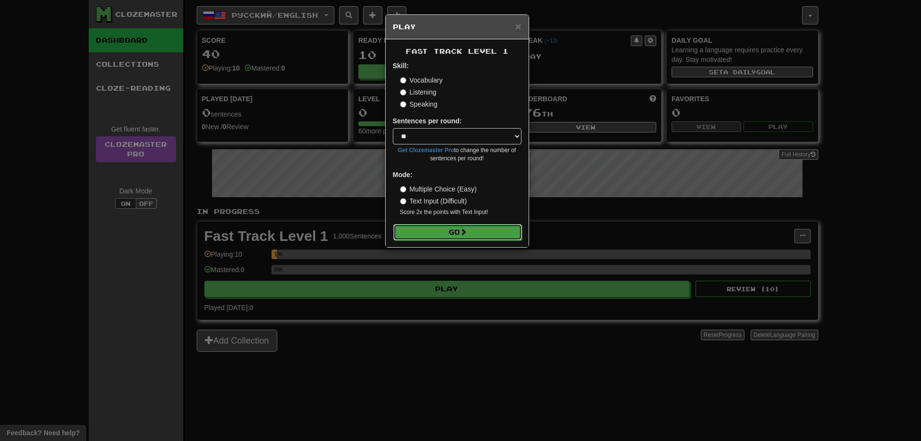
click at [433, 230] on button "Go" at bounding box center [457, 232] width 129 height 16
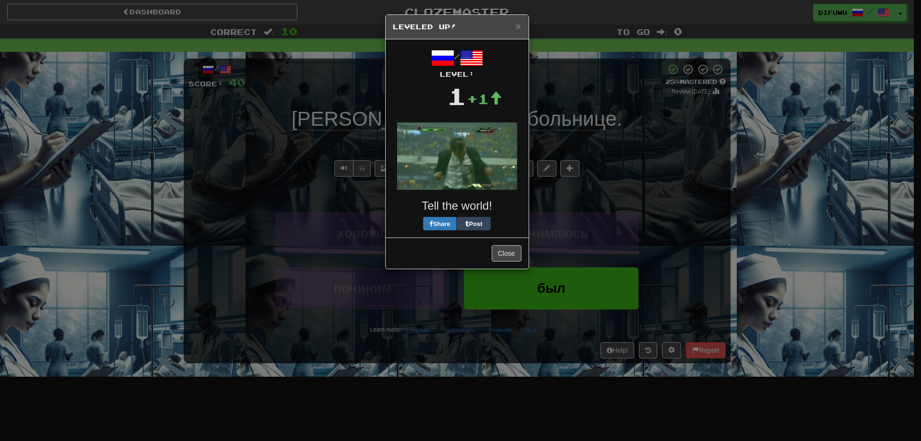
click at [778, 204] on div "× Leveled Up! / Level: 1 +1 Tell the world! Share Post Close" at bounding box center [460, 220] width 921 height 441
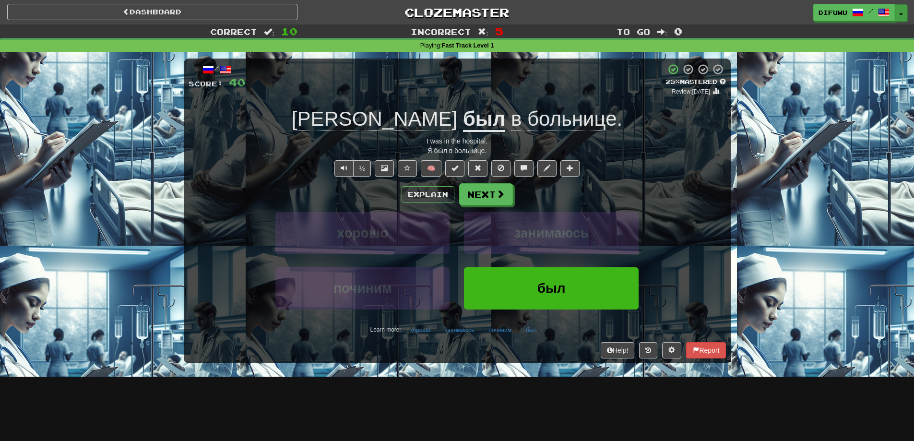
click at [898, 13] on button "Toggle Dropdown" at bounding box center [901, 12] width 12 height 17
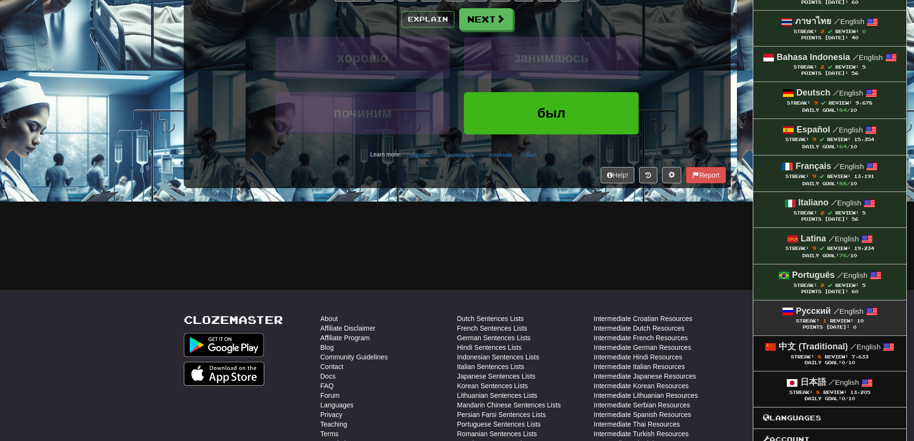
scroll to position [192, 0]
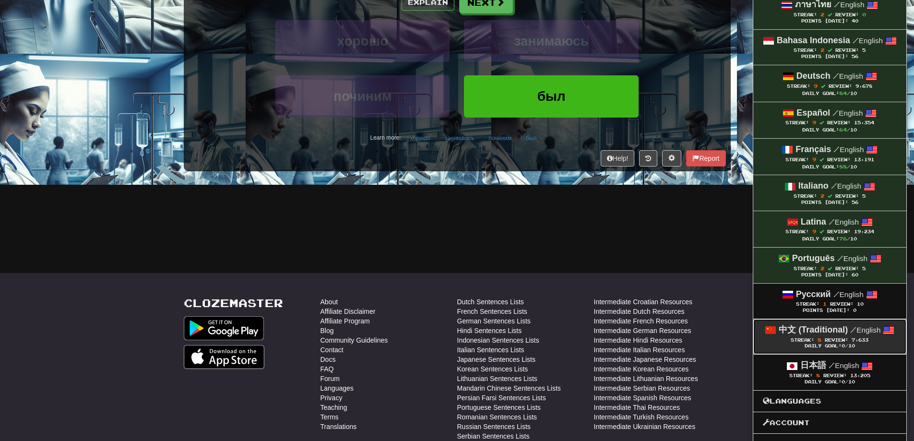
click at [813, 335] on div "中文 (Traditional) / English" at bounding box center [830, 330] width 134 height 12
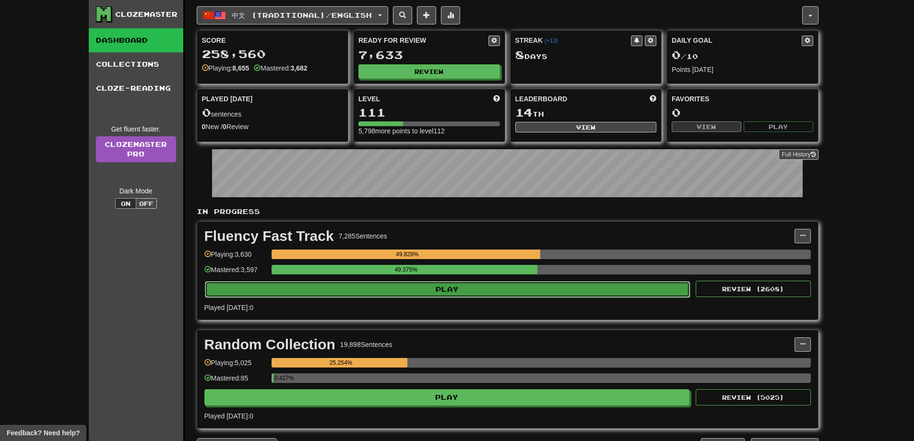
click at [489, 286] on button "Play" at bounding box center [448, 289] width 486 height 16
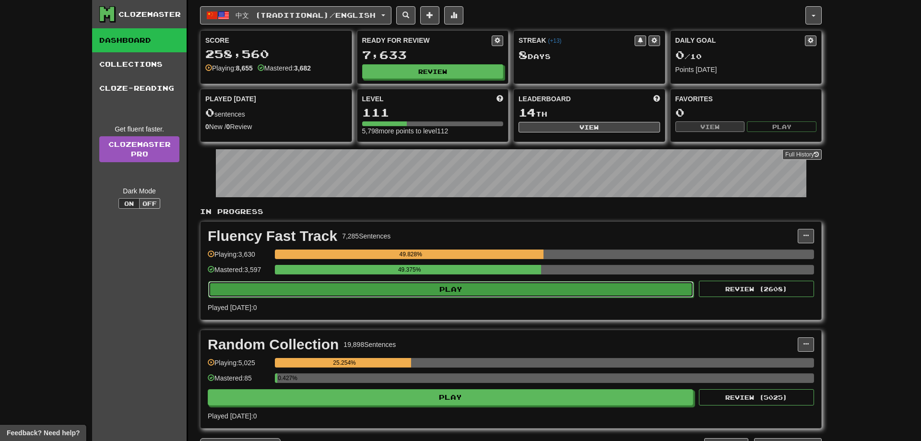
select select "**"
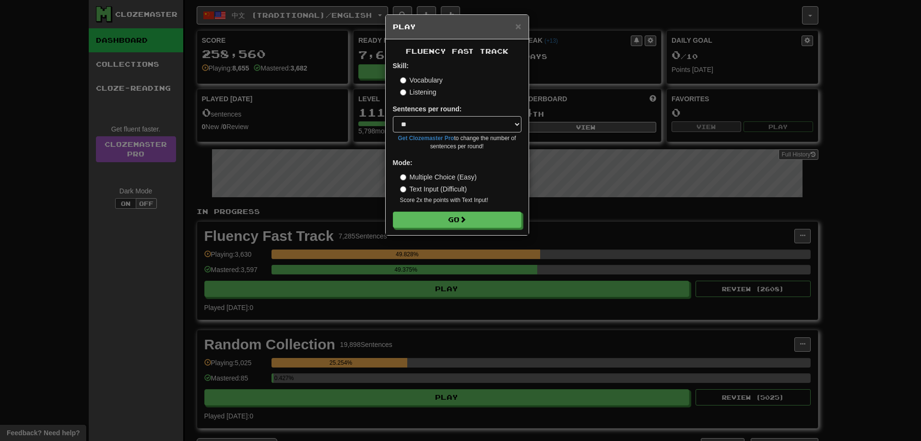
click at [443, 229] on div "Fluency Fast Track Skill: Vocabulary Listening Sentences per round: * ** ** ** …" at bounding box center [457, 137] width 143 height 196
click at [442, 219] on button "Go" at bounding box center [457, 220] width 129 height 16
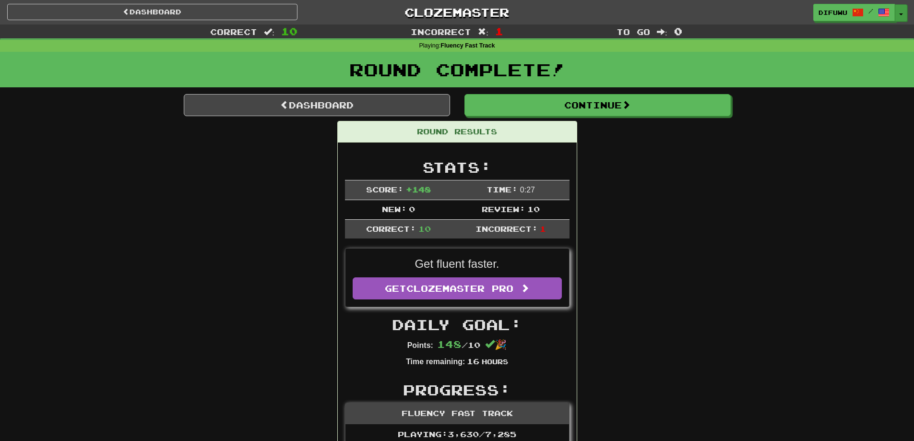
click at [903, 8] on button "Toggle Dropdown" at bounding box center [901, 12] width 12 height 17
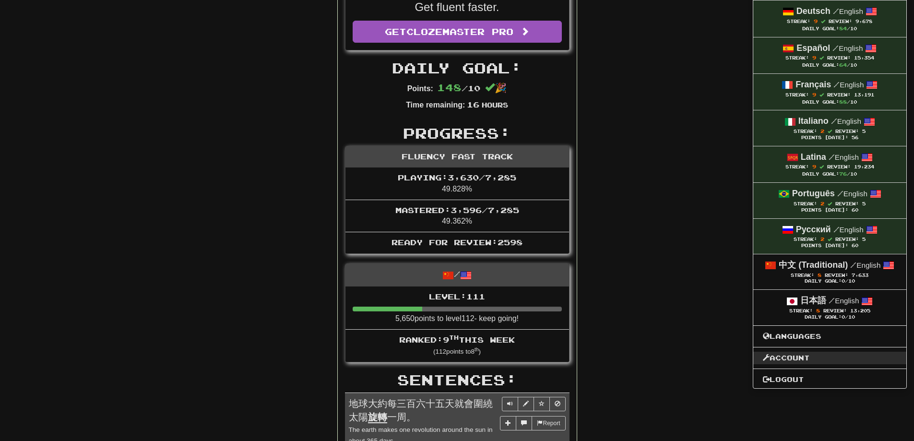
scroll to position [240, 0]
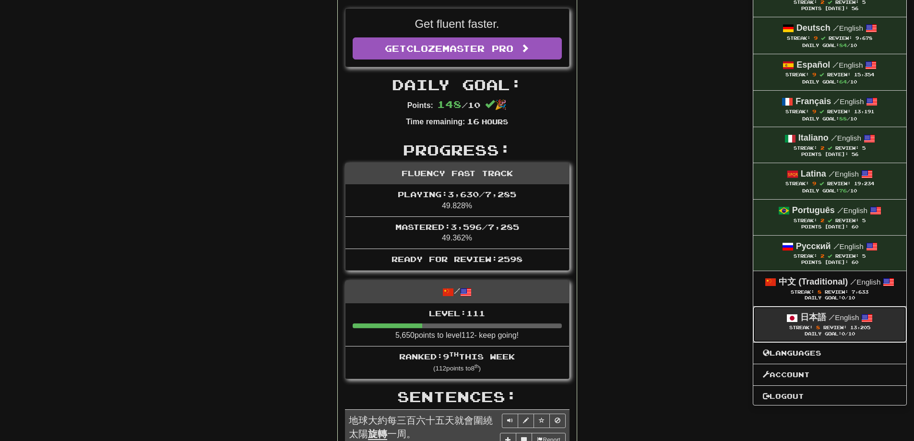
click at [882, 320] on div "日本語 / English" at bounding box center [830, 317] width 134 height 12
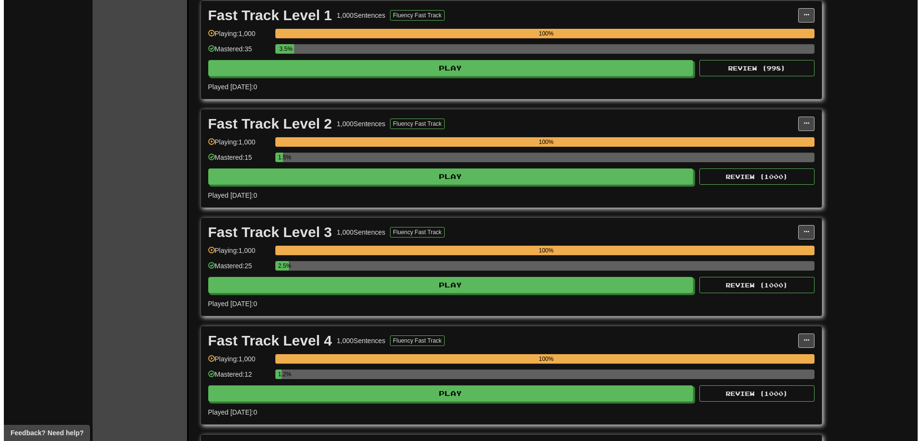
scroll to position [432, 0]
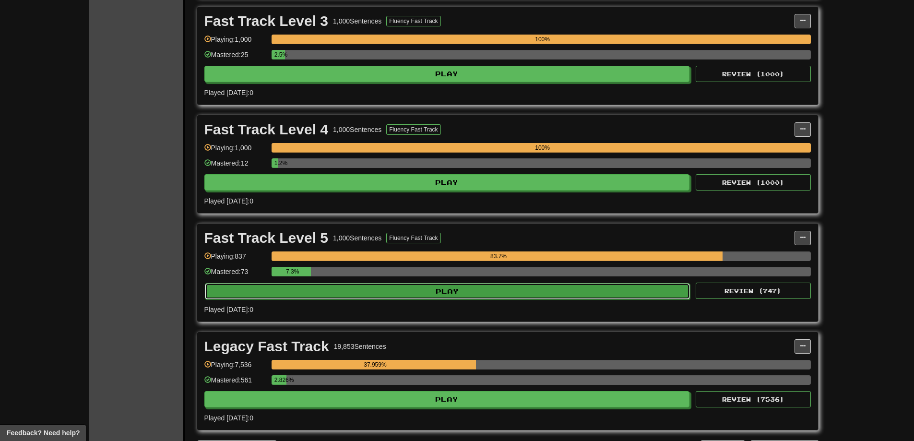
click at [654, 293] on button "Play" at bounding box center [448, 291] width 486 height 16
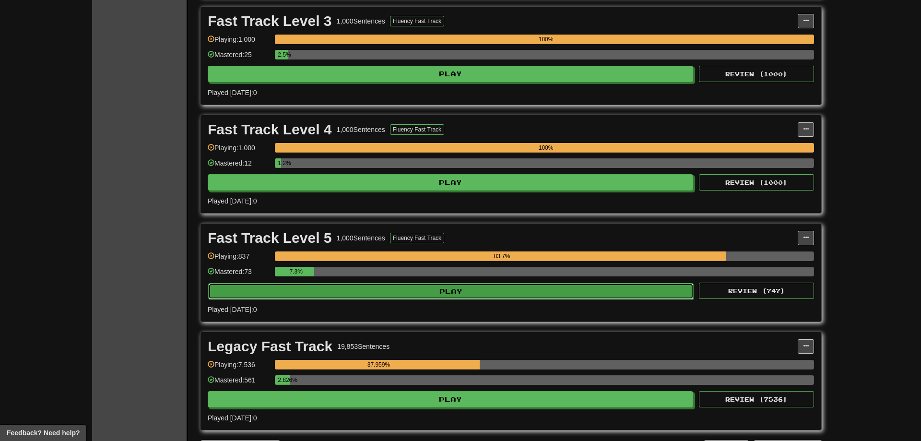
select select "**"
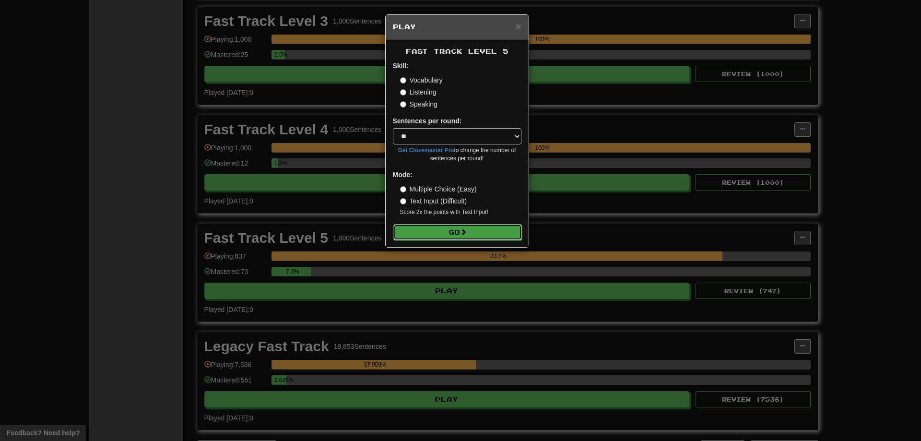
click at [402, 232] on button "Go" at bounding box center [457, 232] width 129 height 16
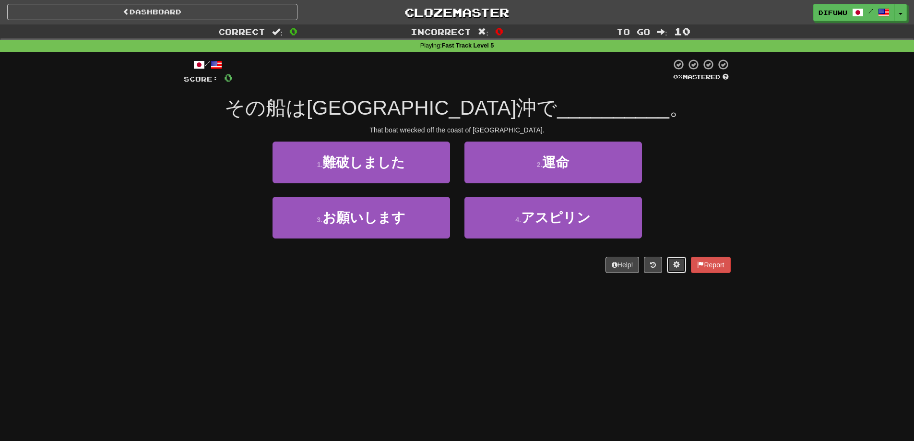
click at [673, 271] on button at bounding box center [676, 265] width 19 height 16
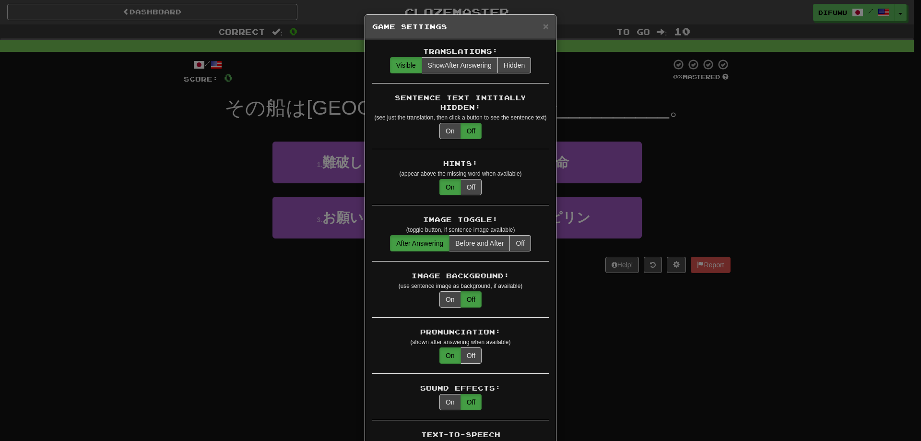
click at [449, 300] on div "Image Background: (use sentence image as background, if available) On Off" at bounding box center [460, 294] width 177 height 47
click at [447, 295] on button "On" at bounding box center [451, 299] width 22 height 16
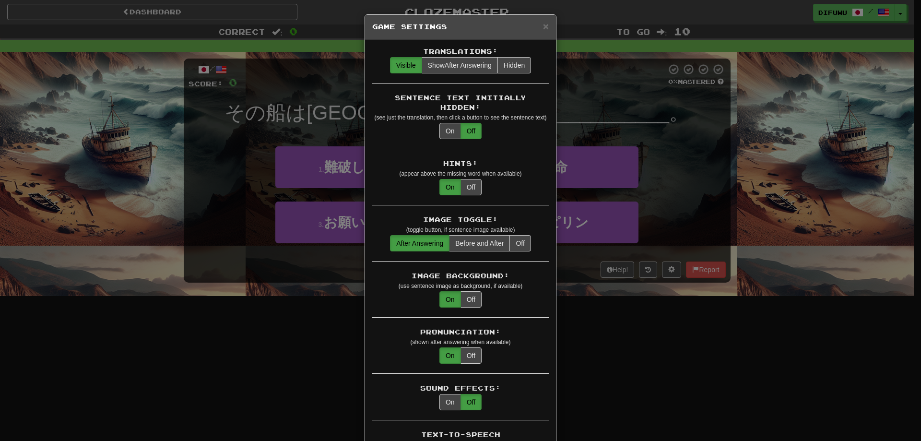
click at [641, 356] on div "× Game Settings Translations: Visible Show After Answering Hidden Sentence Text…" at bounding box center [460, 220] width 921 height 441
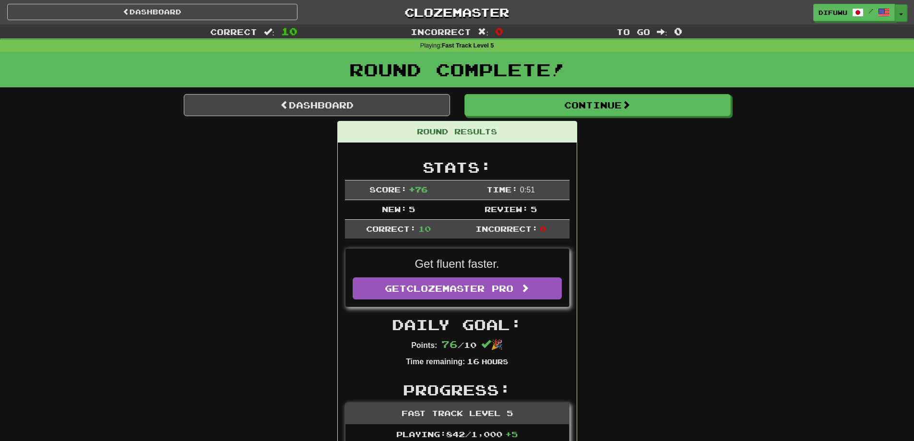
click at [904, 15] on button "Toggle Dropdown" at bounding box center [901, 12] width 12 height 17
